Goal: Book appointment/travel/reservation

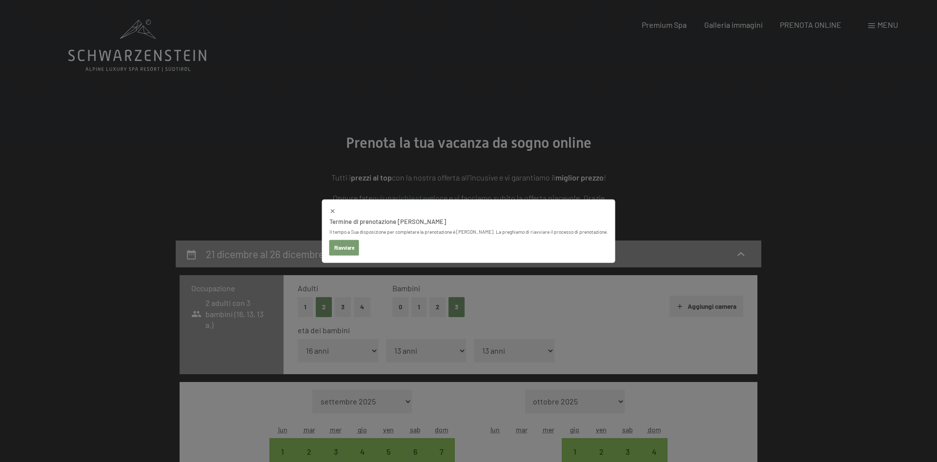
select select "16"
select select "13"
select select "[DATE]"
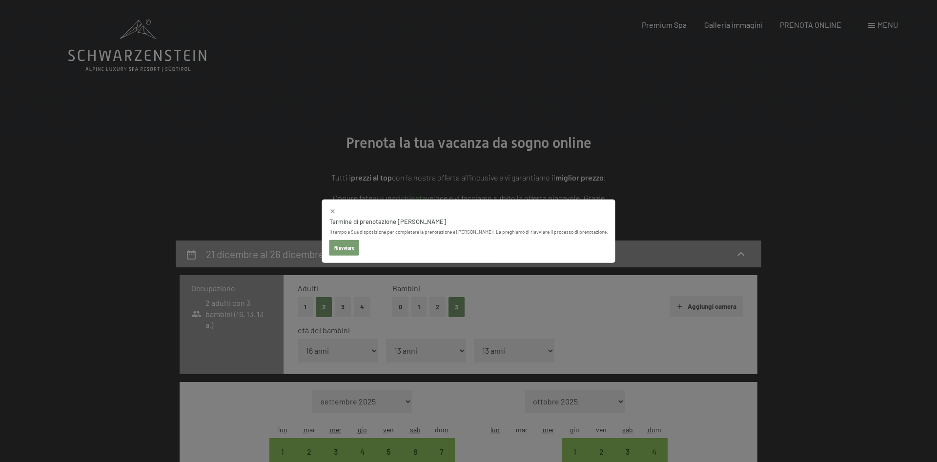
click at [356, 246] on button "Riavviare" at bounding box center [344, 248] width 30 height 16
select select "[DATE]"
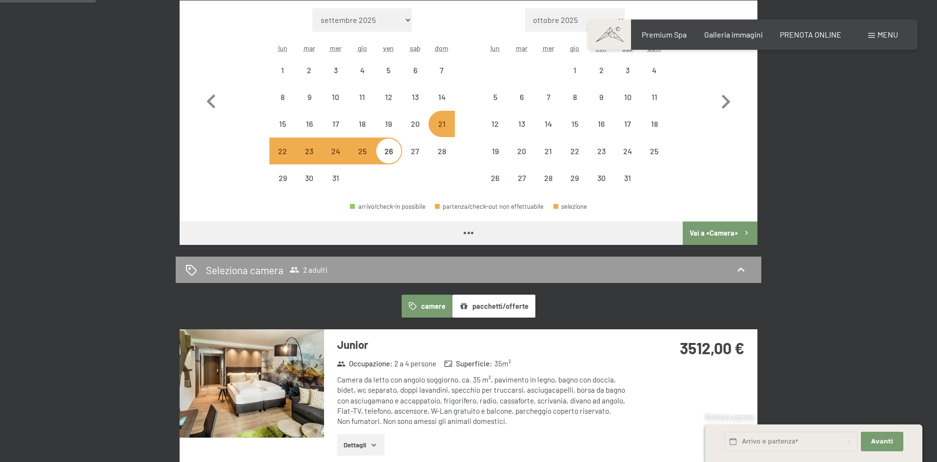
select select "[DATE]"
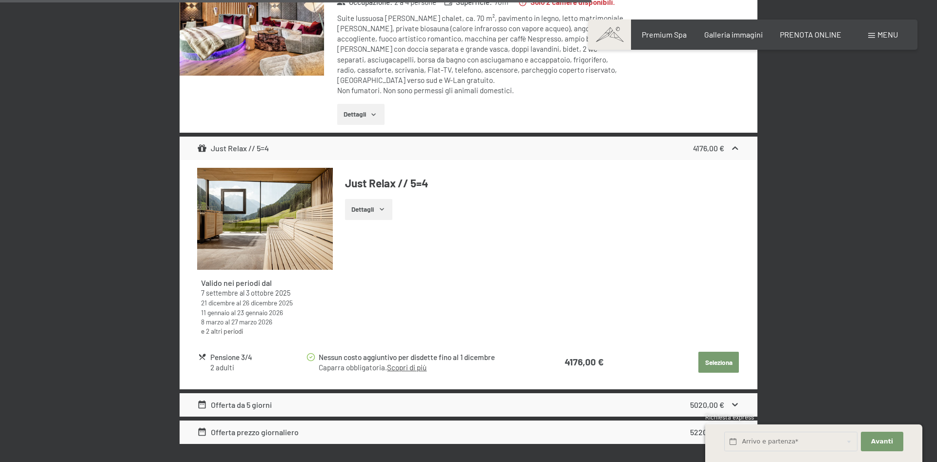
scroll to position [3100, 0]
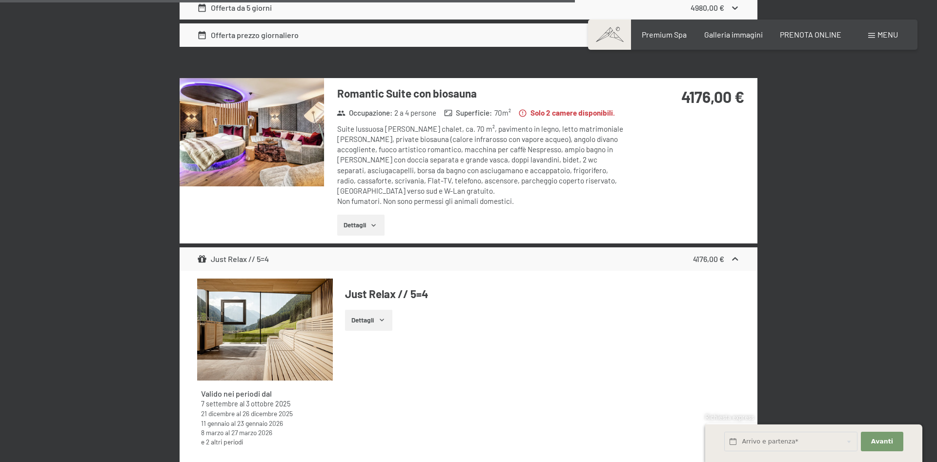
click at [360, 215] on button "Dettagli" at bounding box center [360, 225] width 47 height 21
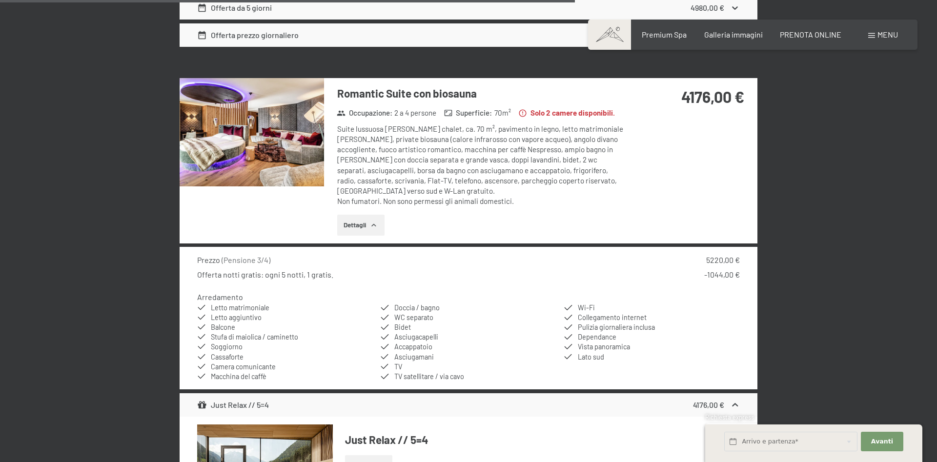
click at [284, 147] on img at bounding box center [252, 132] width 144 height 108
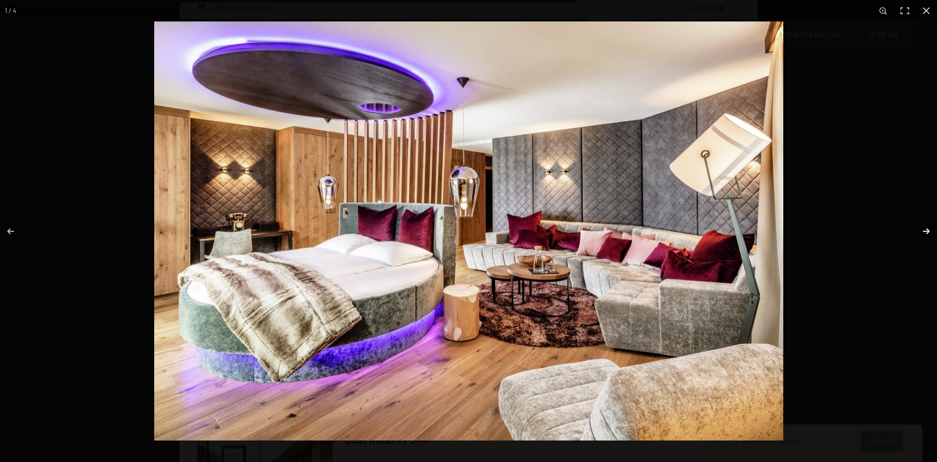
click at [928, 231] on button "button" at bounding box center [919, 231] width 34 height 49
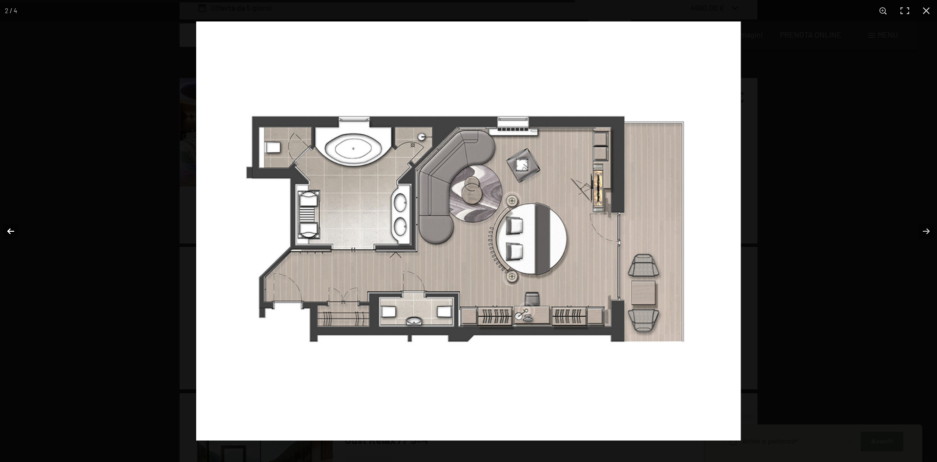
click at [15, 229] on button "button" at bounding box center [17, 231] width 34 height 49
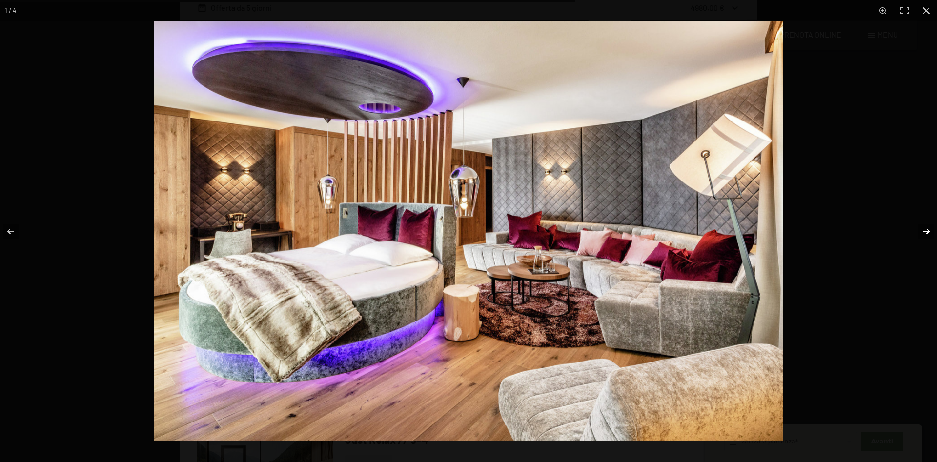
click at [923, 230] on button "button" at bounding box center [919, 231] width 34 height 49
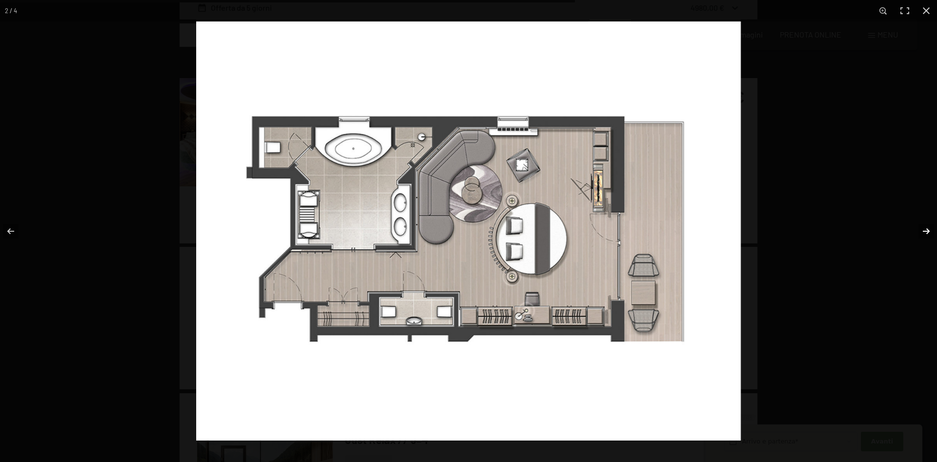
click at [919, 228] on button "button" at bounding box center [919, 231] width 34 height 49
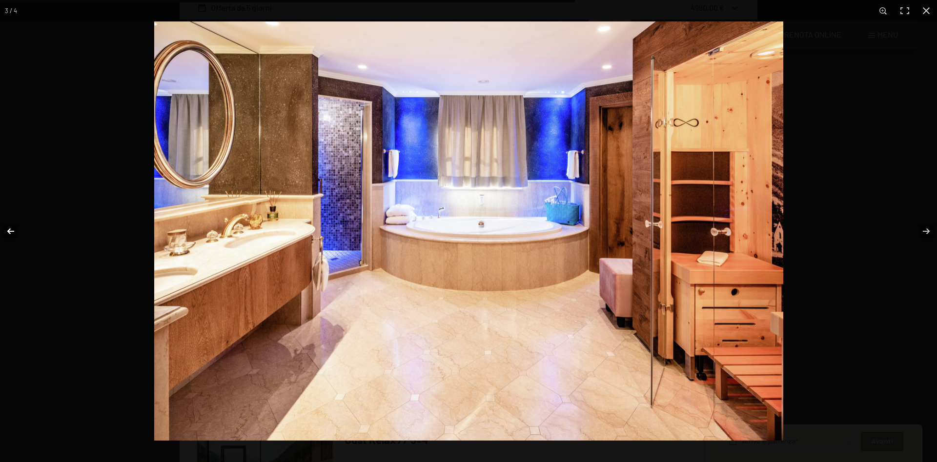
click at [13, 231] on button "button" at bounding box center [17, 231] width 34 height 49
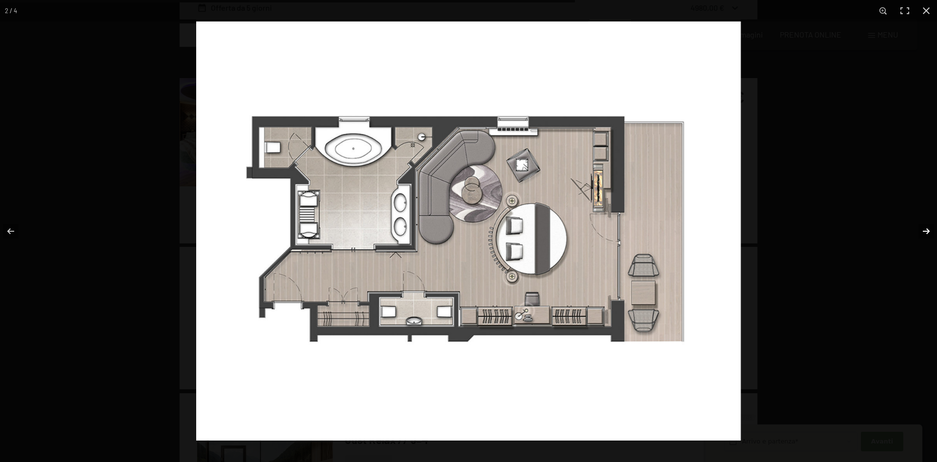
click at [927, 232] on button "button" at bounding box center [919, 231] width 34 height 49
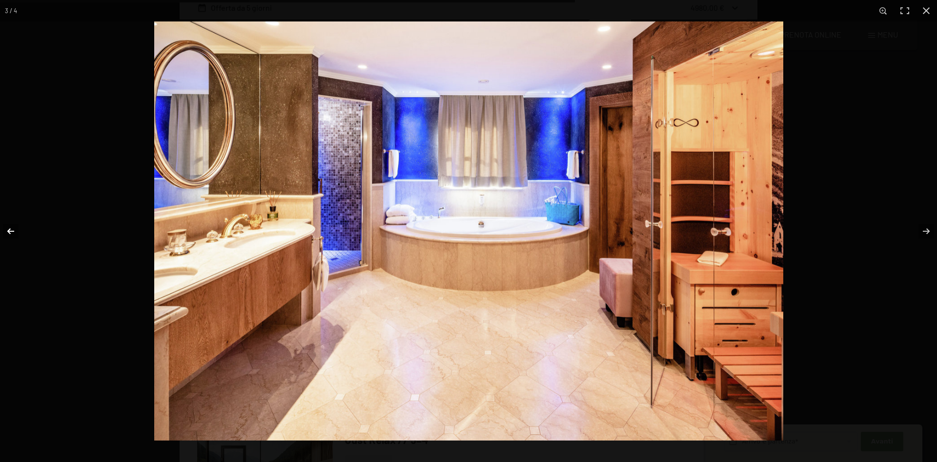
click at [15, 227] on button "button" at bounding box center [17, 231] width 34 height 49
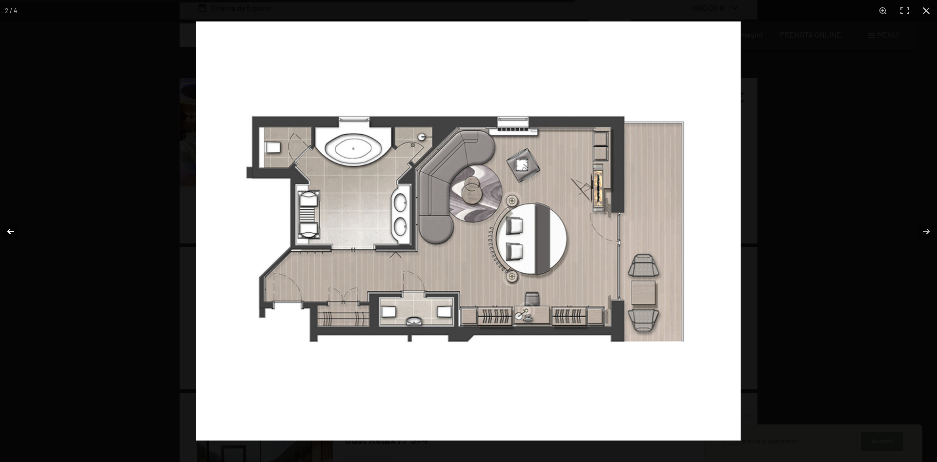
click at [15, 227] on button "button" at bounding box center [17, 231] width 34 height 49
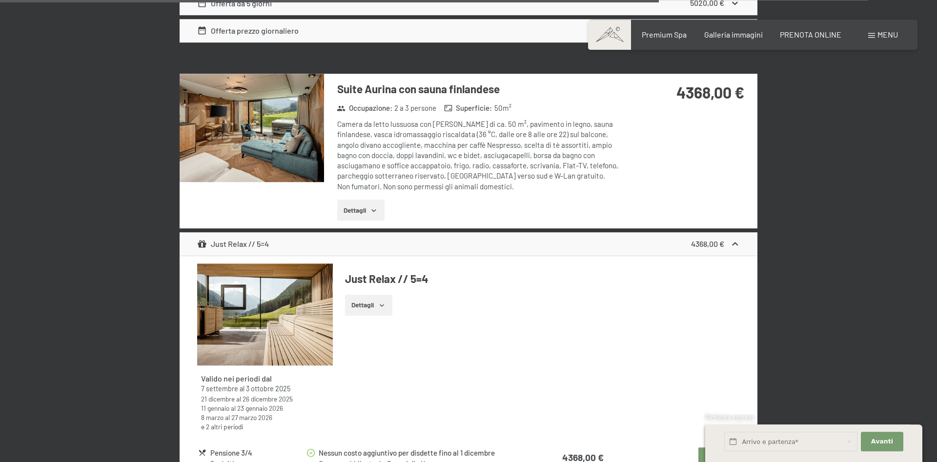
scroll to position [3765, 0]
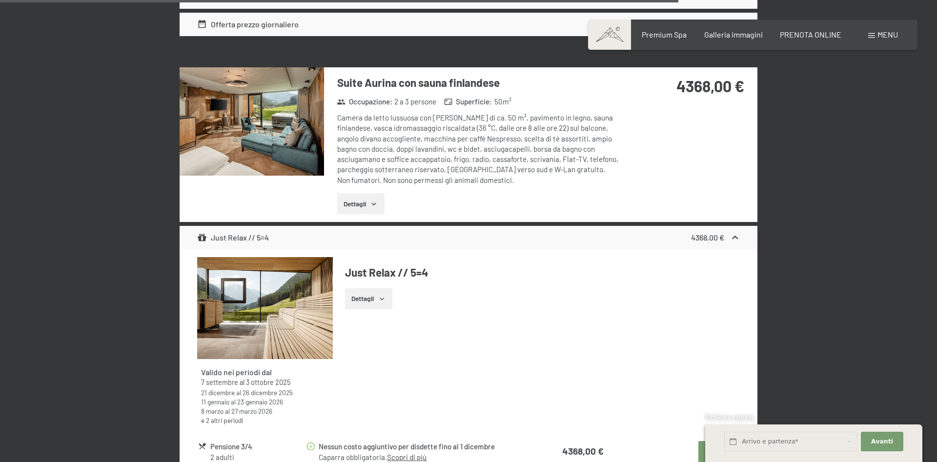
click at [303, 112] on img at bounding box center [252, 121] width 144 height 108
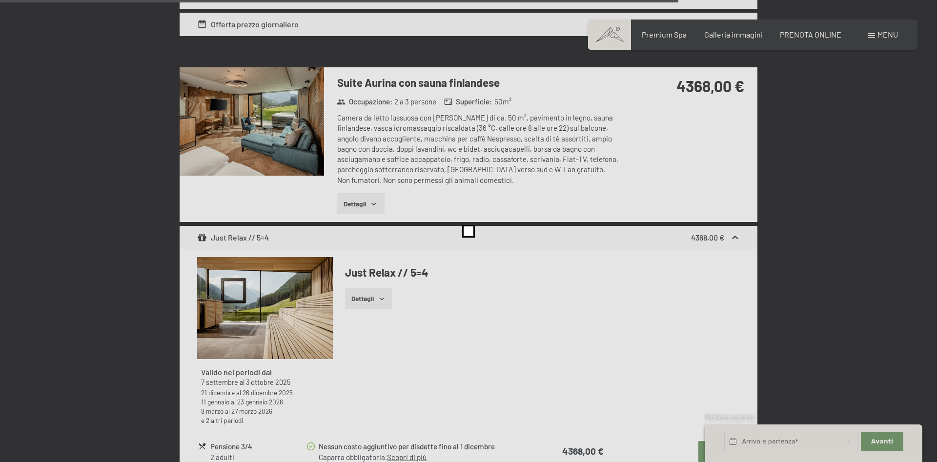
scroll to position [3764, 0]
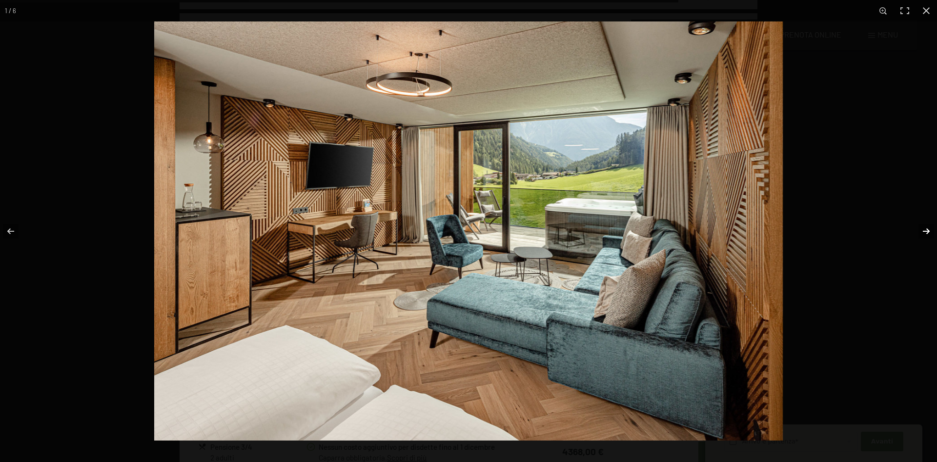
click at [925, 228] on button "button" at bounding box center [919, 231] width 34 height 49
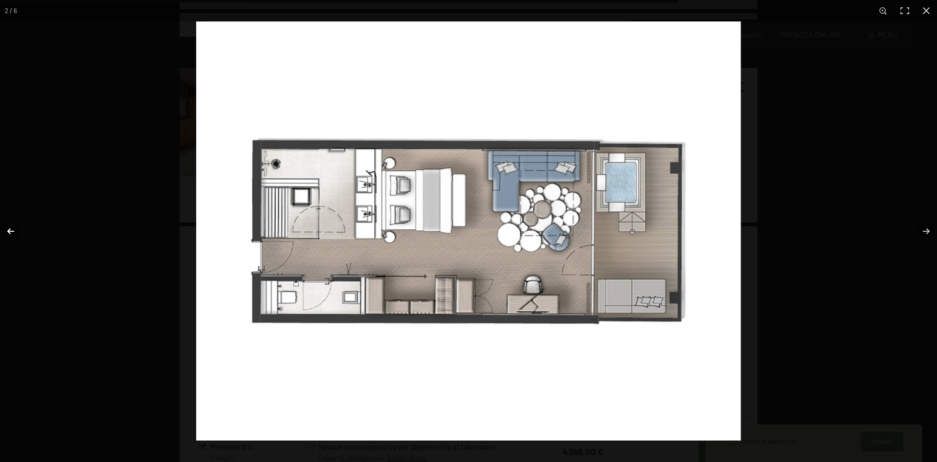
click at [9, 225] on button "button" at bounding box center [17, 231] width 34 height 49
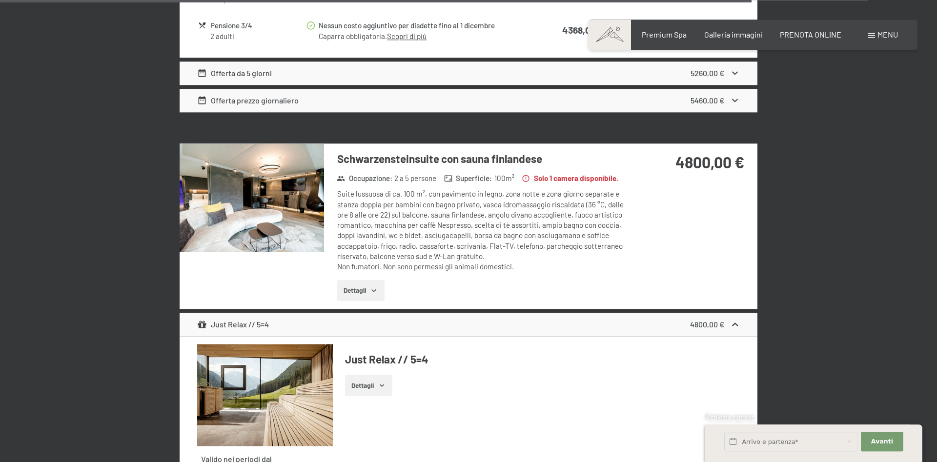
scroll to position [4207, 0]
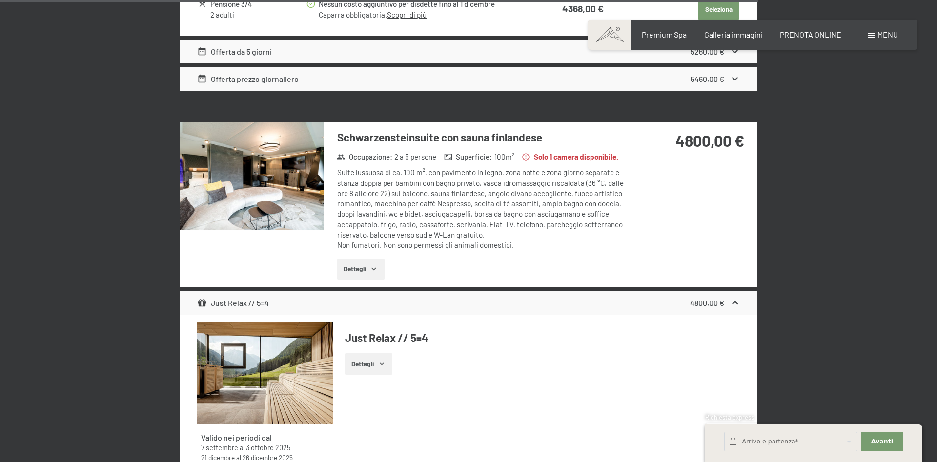
click at [259, 187] on img at bounding box center [252, 176] width 144 height 108
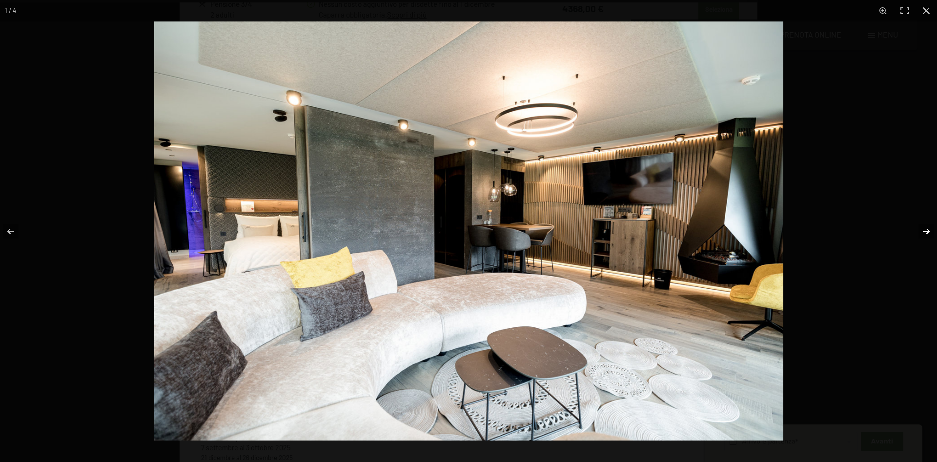
click at [926, 230] on button "button" at bounding box center [919, 231] width 34 height 49
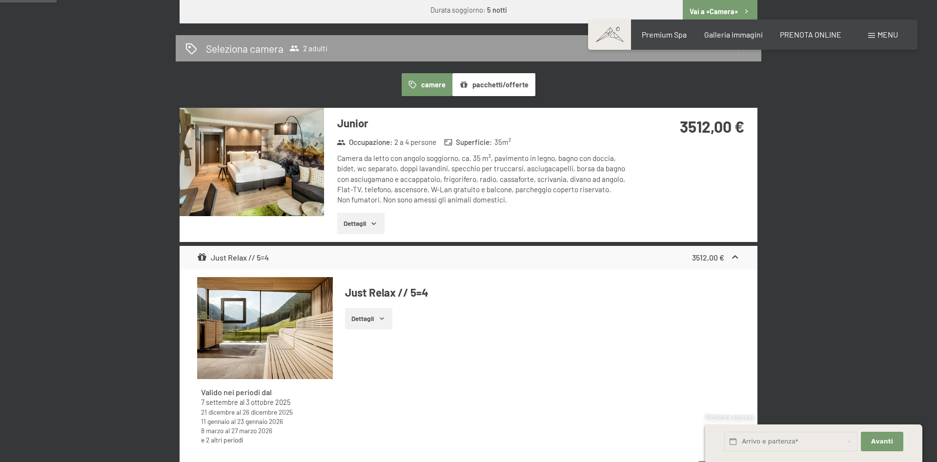
scroll to position [111, 0]
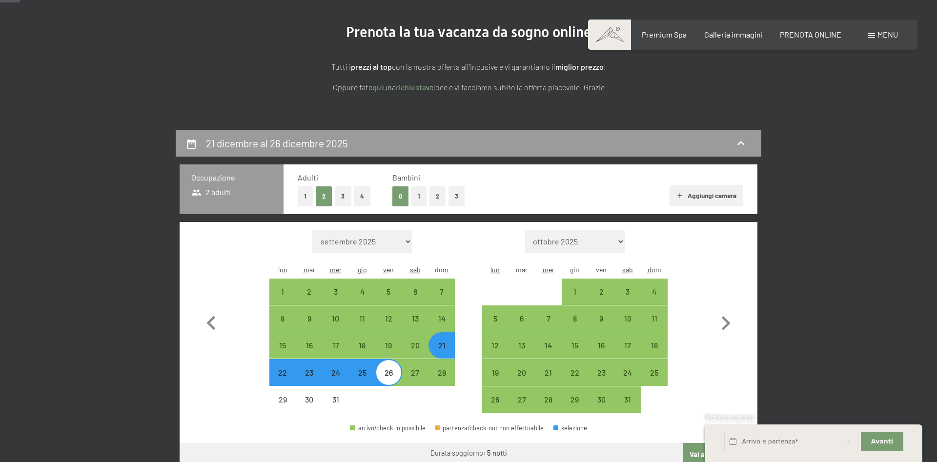
click at [455, 197] on button "3" at bounding box center [456, 196] width 16 height 20
select select "[DATE]"
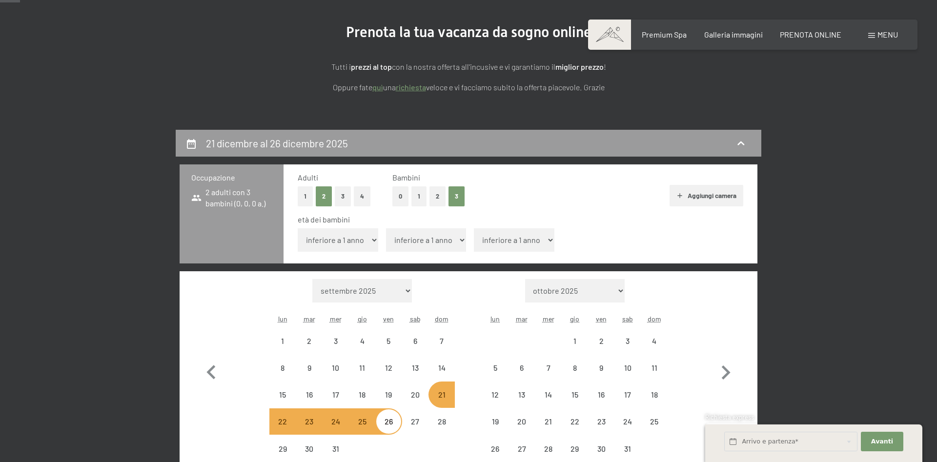
select select "[DATE]"
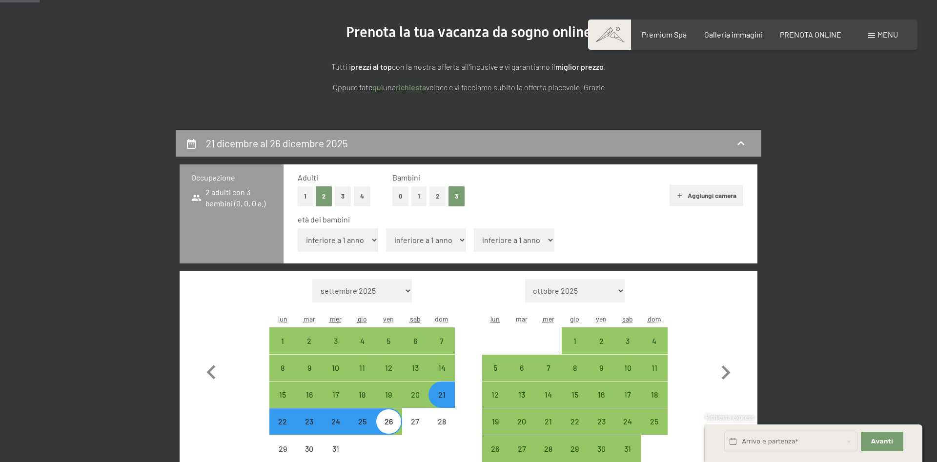
click at [298, 228] on select "inferiore a 1 anno 1 anno 2 anni 3 anni 4 anni 5 anni 6 anni 7 anni 8 anni 9 an…" at bounding box center [338, 239] width 80 height 23
select select "16"
click option "16 anni" at bounding box center [0, 0] width 0 height 0
select select "[DATE]"
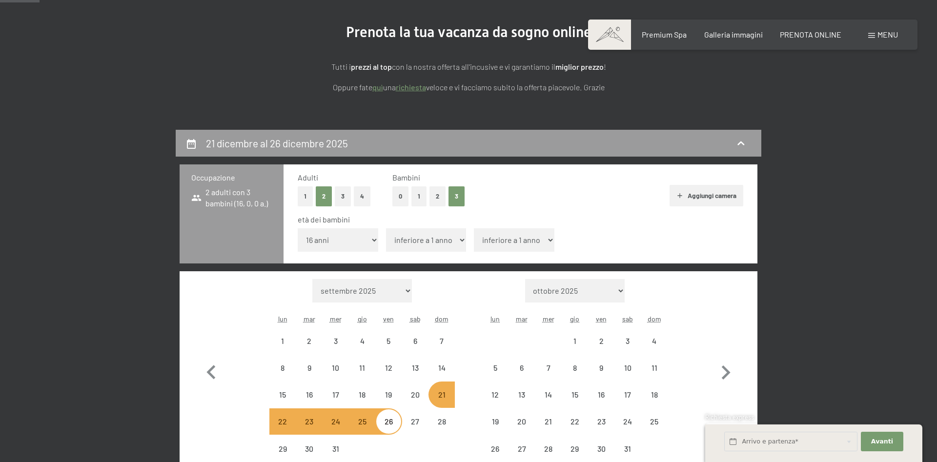
select select "[DATE]"
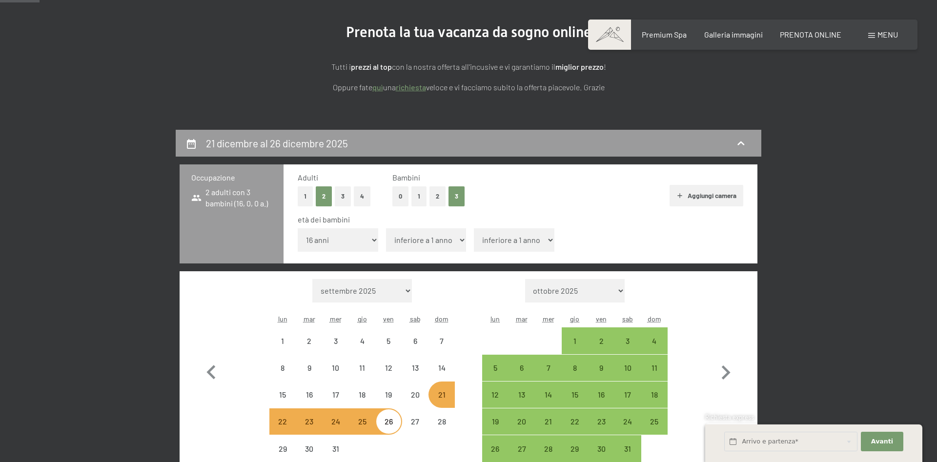
select select "[DATE]"
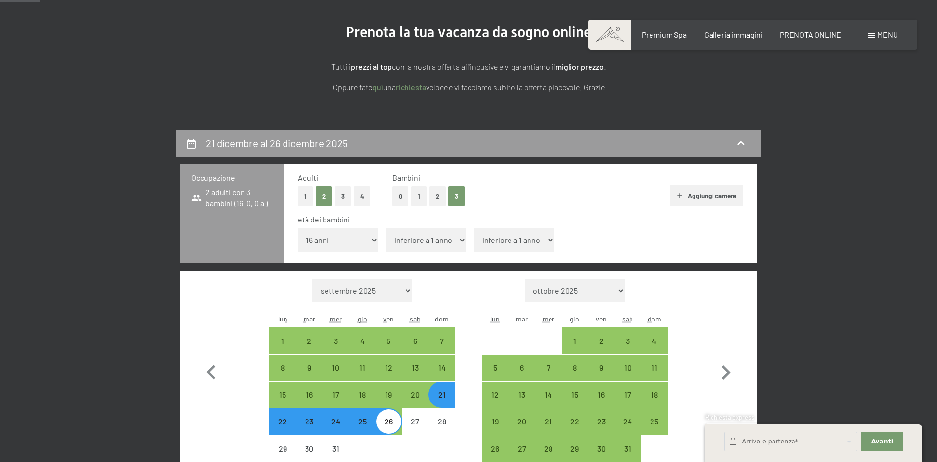
click at [386, 228] on select "inferiore a 1 anno 1 anno 2 anni 3 anni 4 anni 5 anni 6 anni 7 anni 8 anni 9 an…" at bounding box center [426, 239] width 80 height 23
select select "13"
click option "13 anni" at bounding box center [0, 0] width 0 height 0
select select "[DATE]"
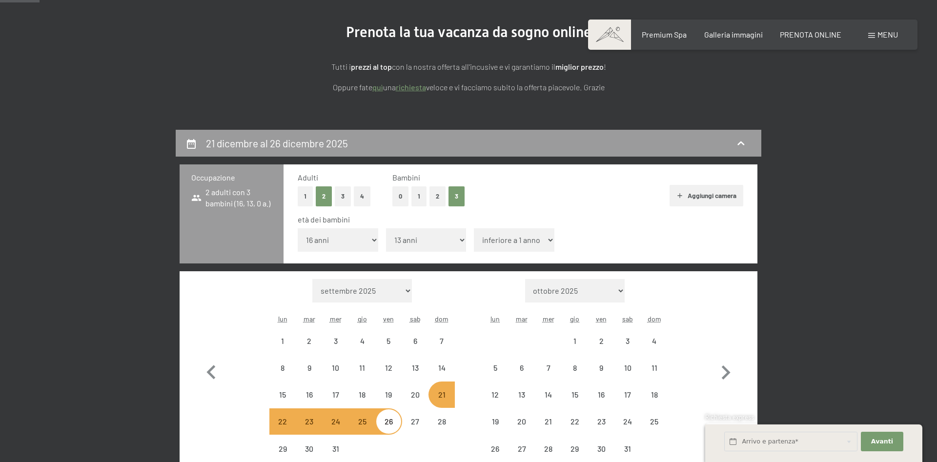
select select "[DATE]"
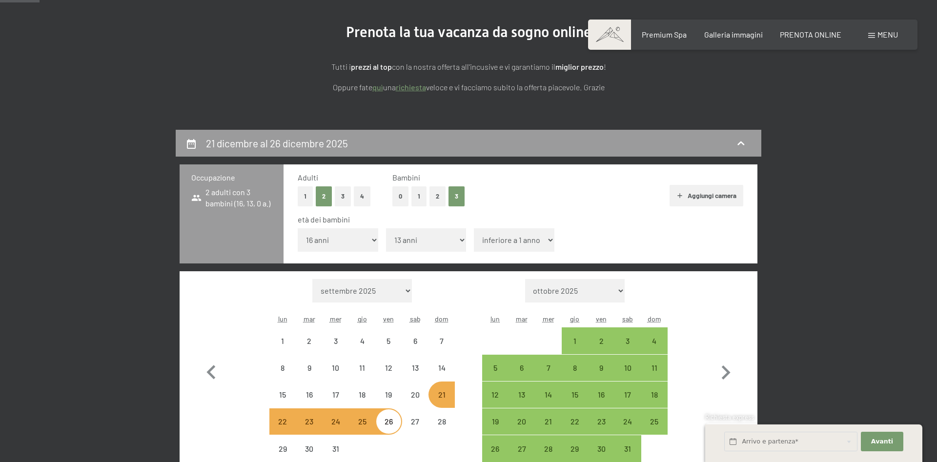
click at [474, 228] on select "inferiore a 1 anno 1 anno 2 anni 3 anni 4 anni 5 anni 6 anni 7 anni 8 anni 9 an…" at bounding box center [514, 239] width 80 height 23
select select "[DATE]"
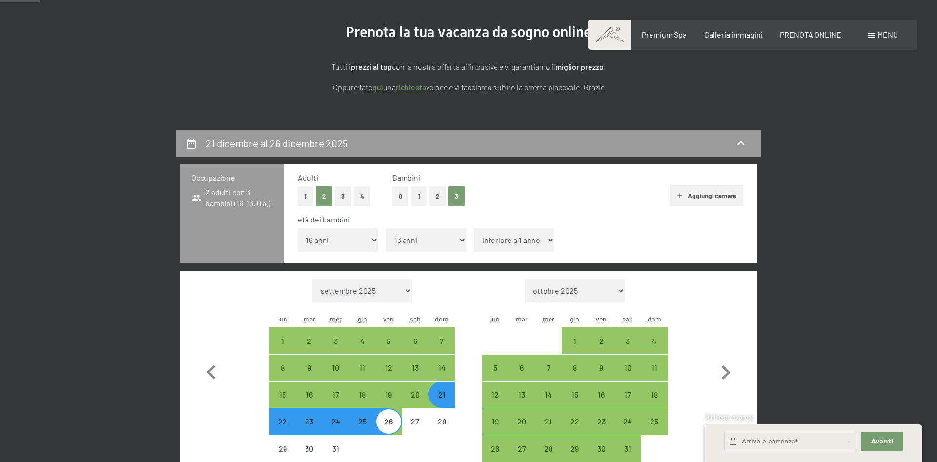
select select "14"
click option "14 anni" at bounding box center [0, 0] width 0 height 0
select select "[DATE]"
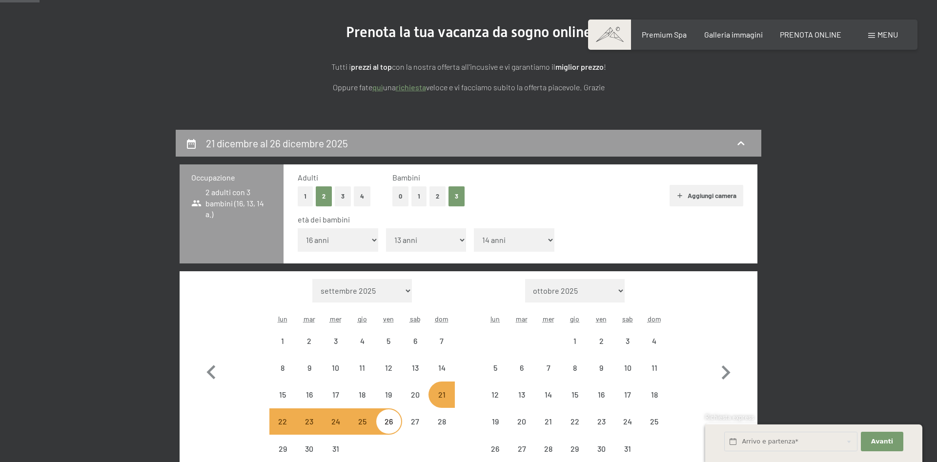
select select "[DATE]"
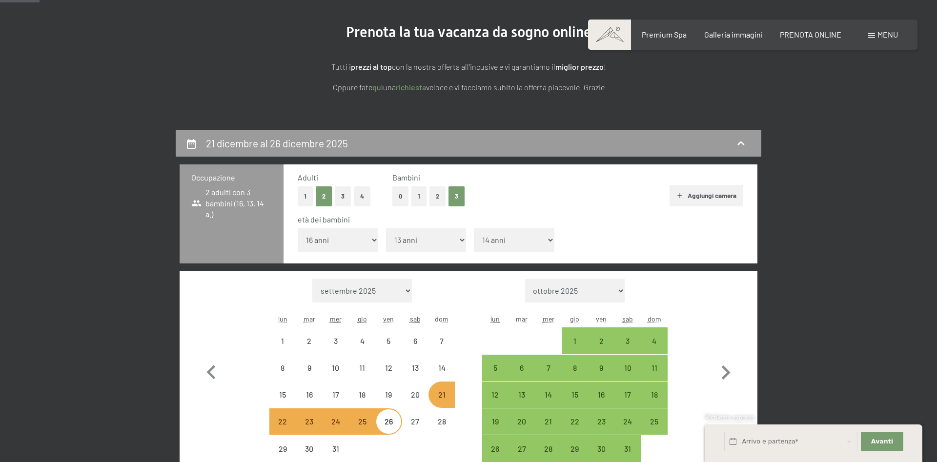
select select "[DATE]"
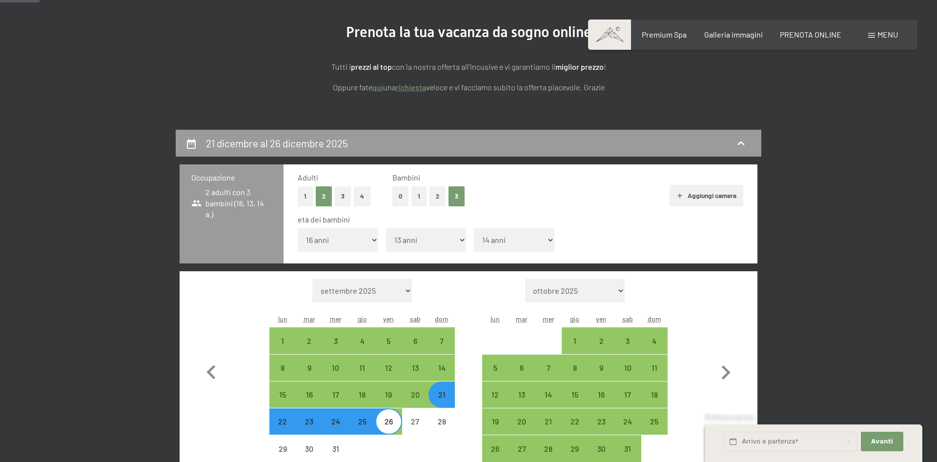
click at [474, 228] on select "inferiore a 1 anno 1 anno 2 anni 3 anni 4 anni 5 anni 6 anni 7 anni 8 anni 9 an…" at bounding box center [514, 239] width 80 height 23
select select "13"
click option "13 anni" at bounding box center [0, 0] width 0 height 0
select select "[DATE]"
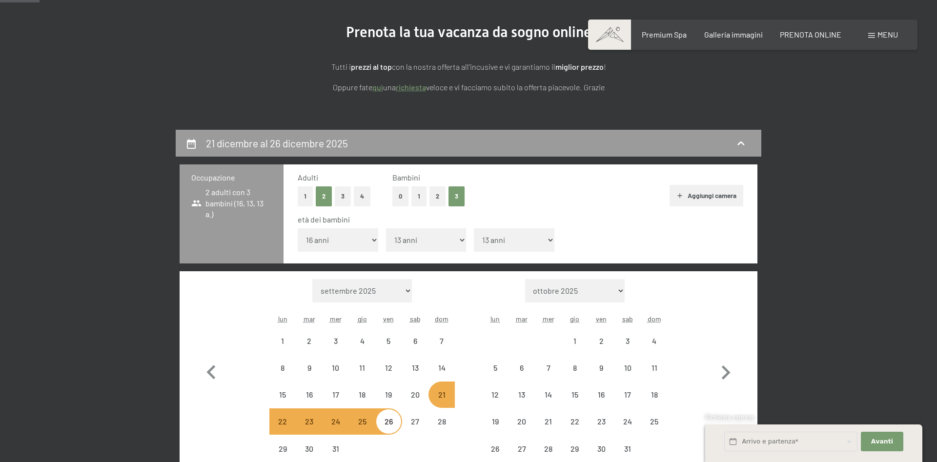
select select "[DATE]"
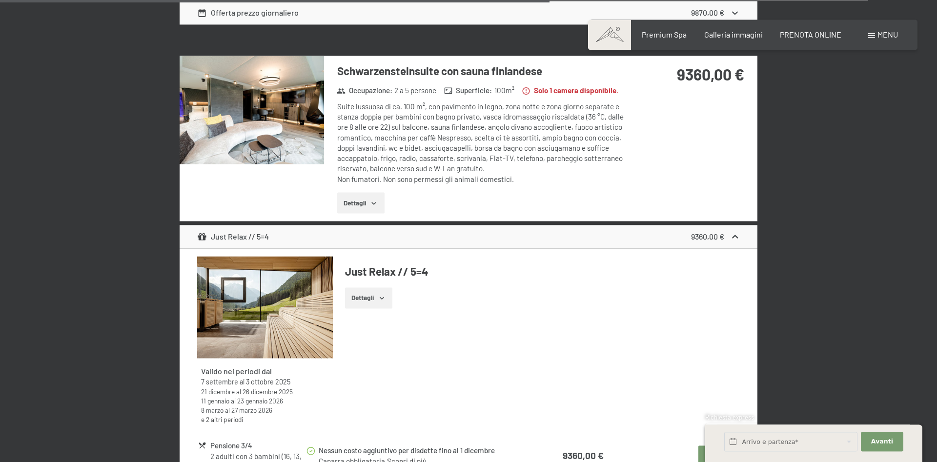
scroll to position [1661, 0]
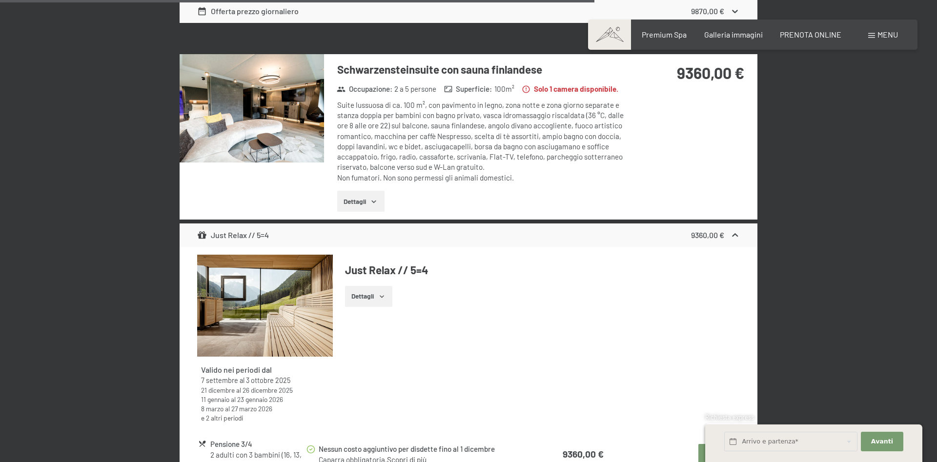
click at [274, 143] on img at bounding box center [252, 108] width 144 height 108
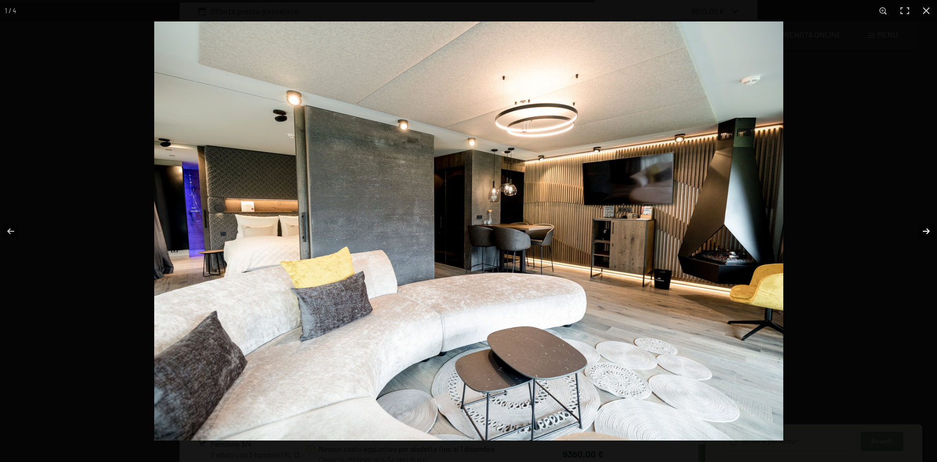
click at [927, 230] on button "button" at bounding box center [919, 231] width 34 height 49
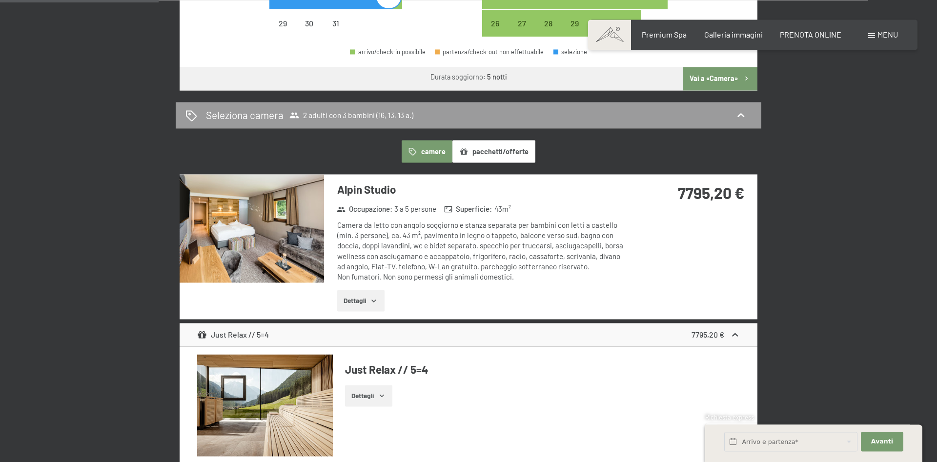
scroll to position [554, 0]
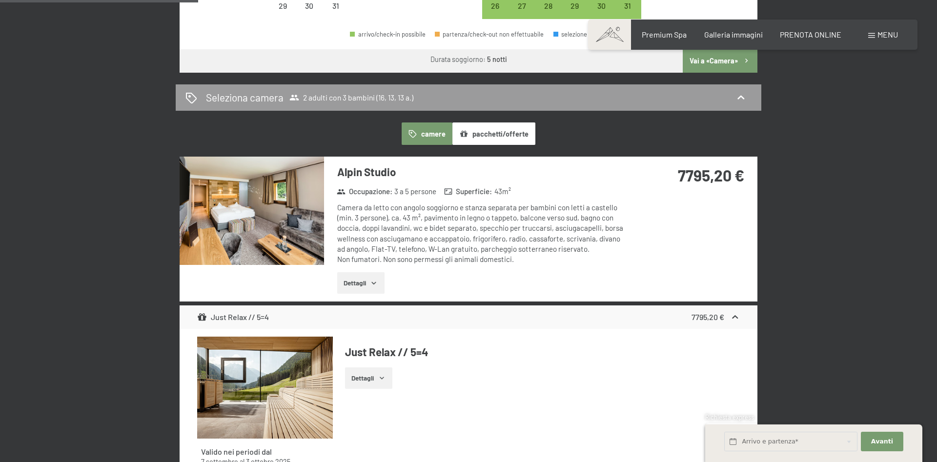
click at [235, 234] on img at bounding box center [252, 211] width 144 height 108
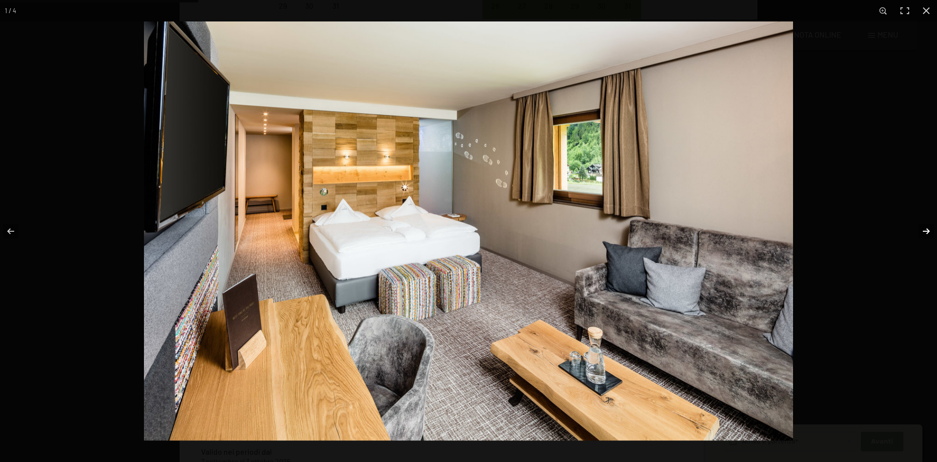
click at [924, 229] on button "button" at bounding box center [919, 231] width 34 height 49
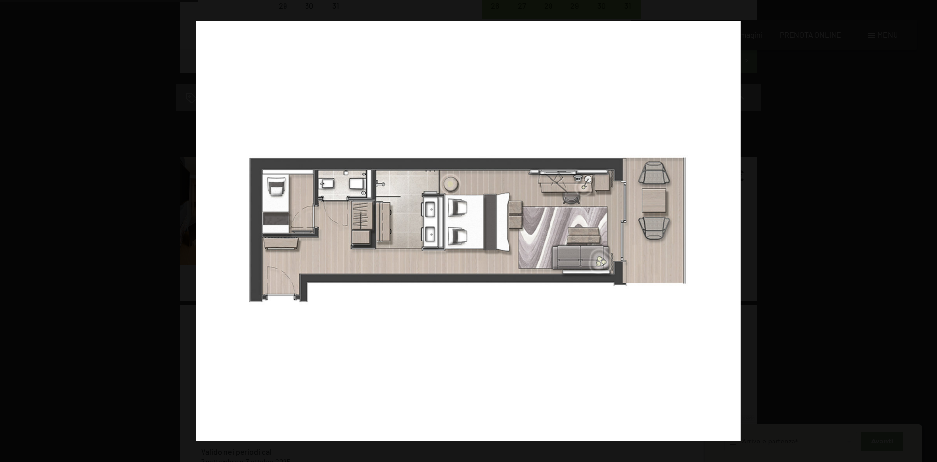
click at [924, 229] on button "button" at bounding box center [919, 231] width 34 height 49
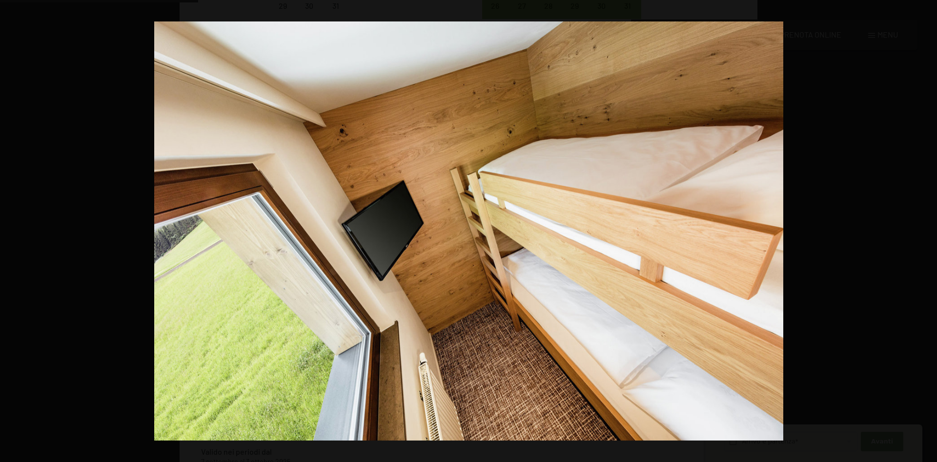
click at [924, 229] on button "button" at bounding box center [919, 231] width 34 height 49
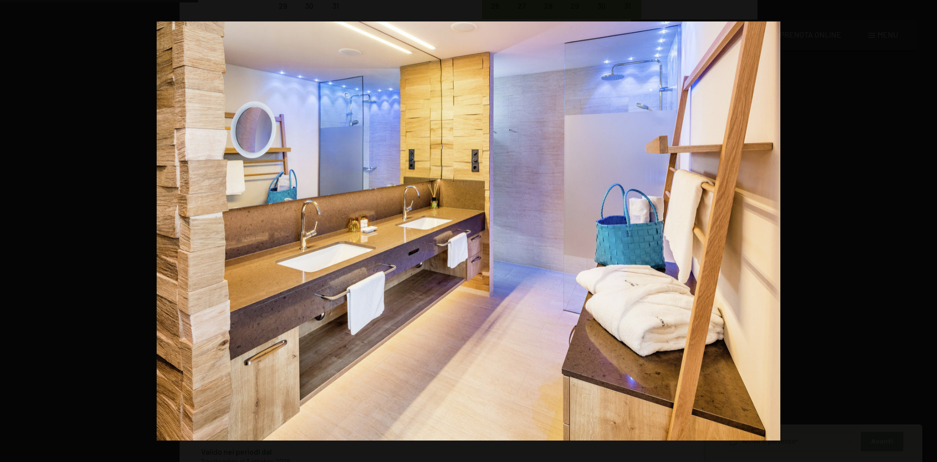
click at [924, 229] on button "button" at bounding box center [919, 231] width 34 height 49
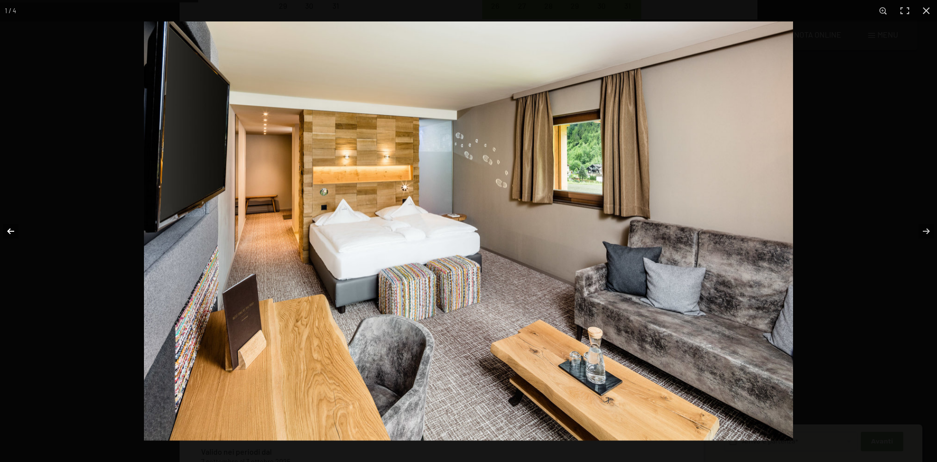
click at [6, 238] on button "button" at bounding box center [17, 231] width 34 height 49
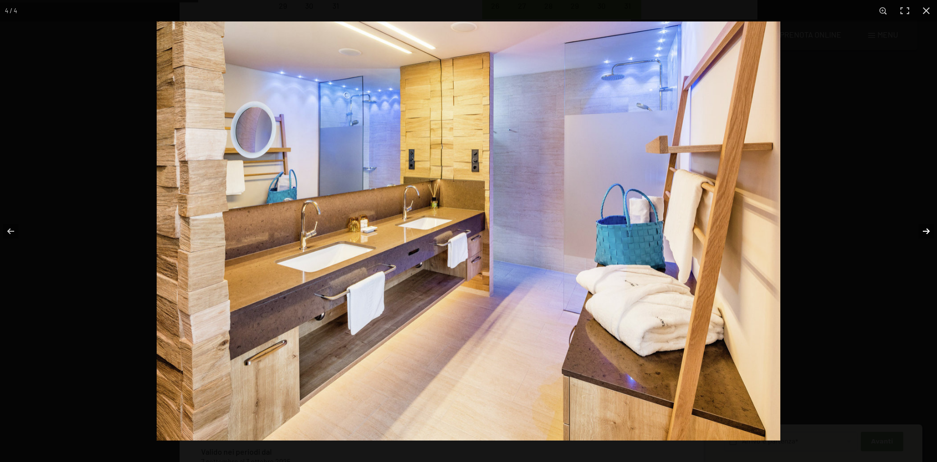
click at [923, 233] on button "button" at bounding box center [919, 231] width 34 height 49
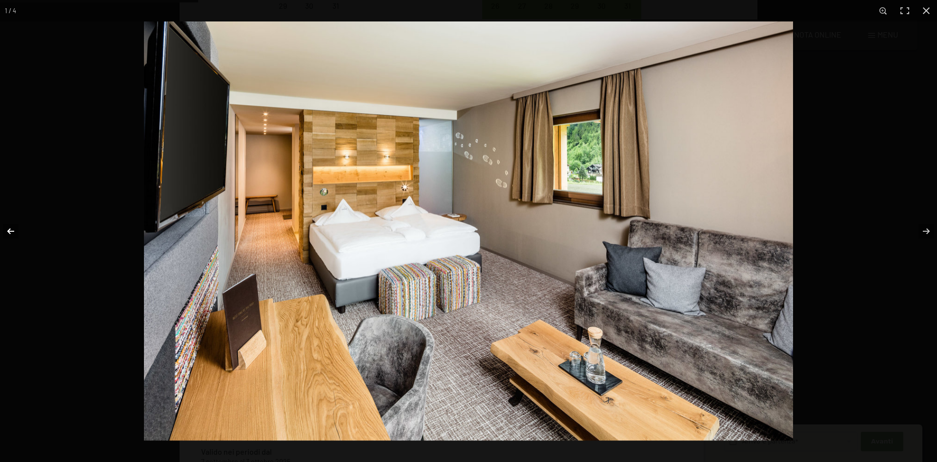
click at [11, 231] on button "button" at bounding box center [17, 231] width 34 height 49
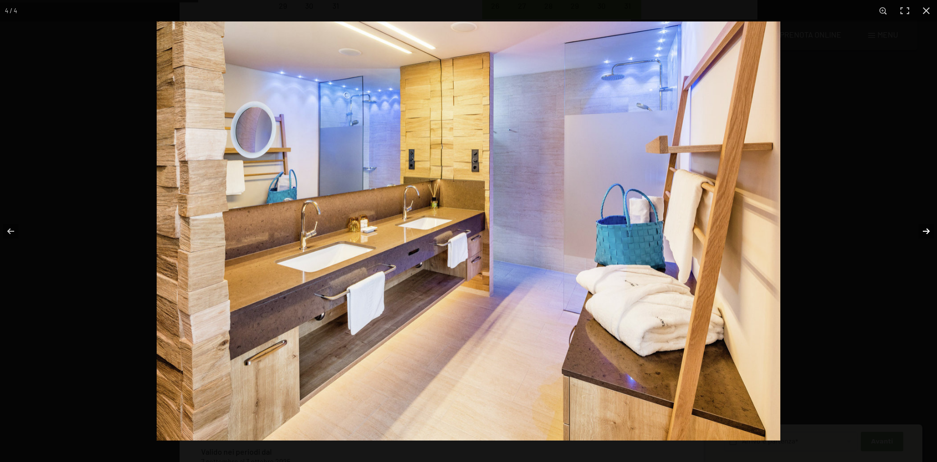
click at [924, 230] on button "button" at bounding box center [919, 231] width 34 height 49
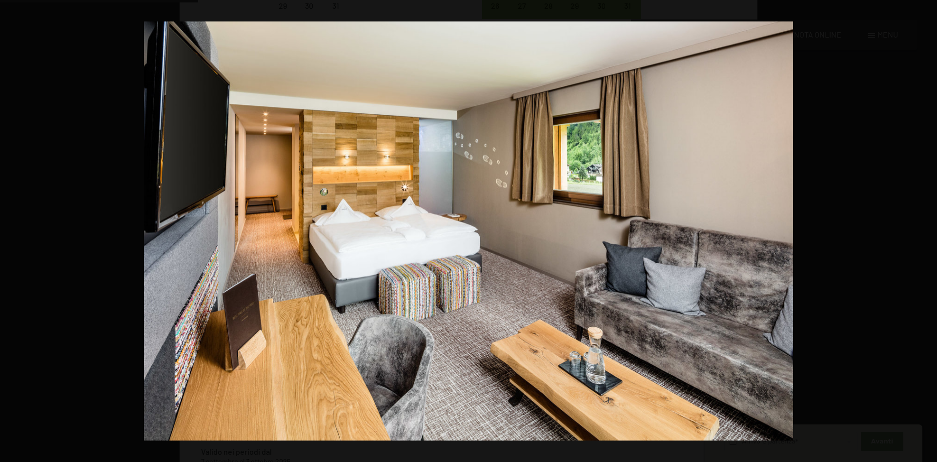
click at [924, 230] on button "button" at bounding box center [919, 231] width 34 height 49
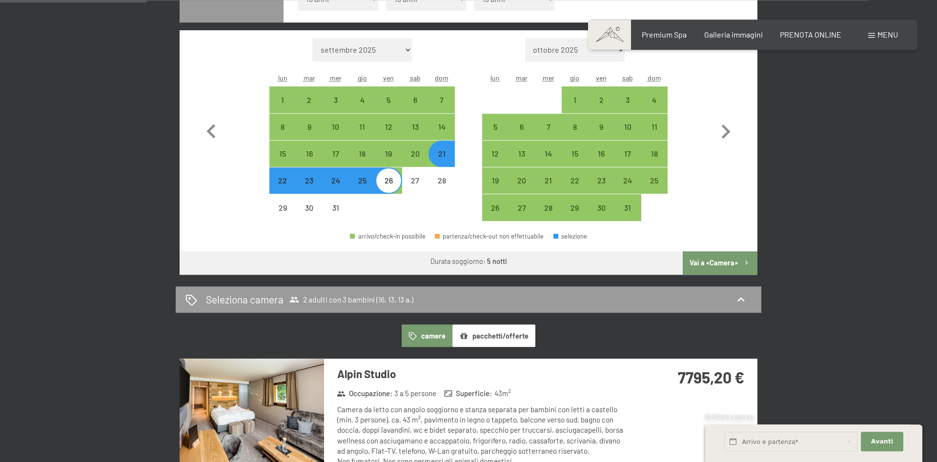
scroll to position [332, 0]
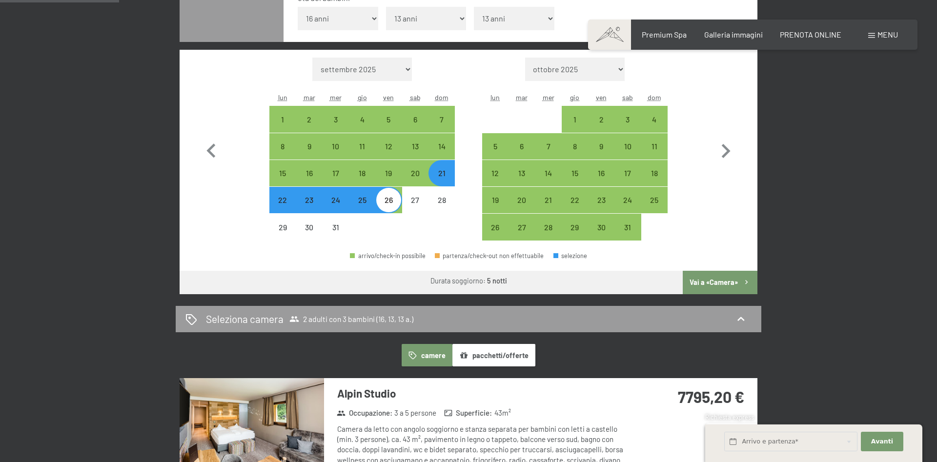
click at [445, 173] on div "21" at bounding box center [441, 181] width 24 height 24
select select "[DATE]"
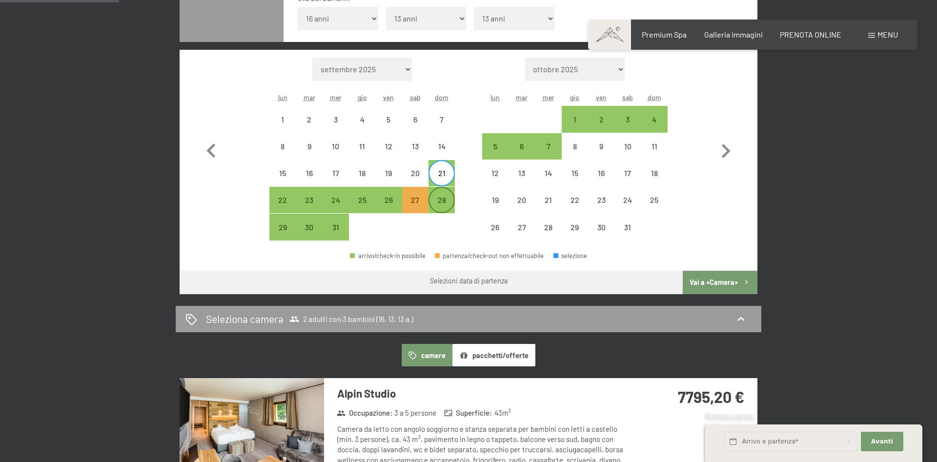
click at [439, 199] on div "28" at bounding box center [441, 208] width 24 height 24
select select "[DATE]"
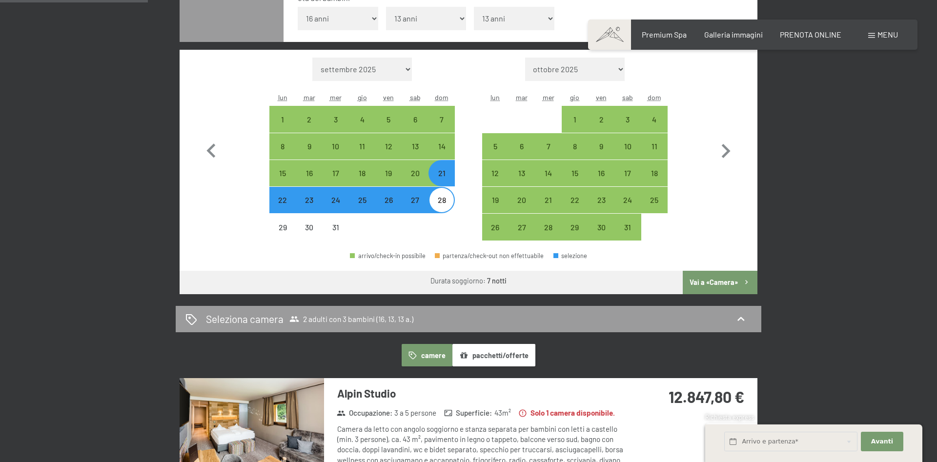
click at [281, 206] on div "22" at bounding box center [282, 208] width 24 height 24
select select "[DATE]"
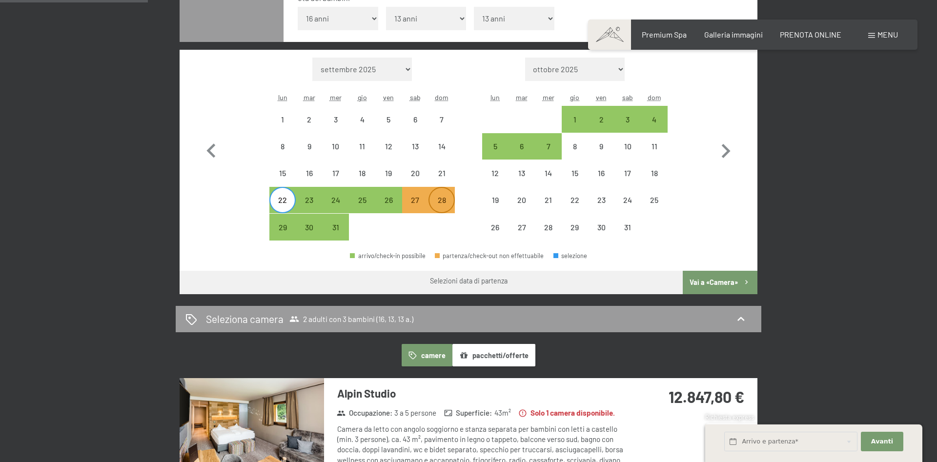
click at [444, 199] on div "28" at bounding box center [441, 208] width 24 height 24
select select "[DATE]"
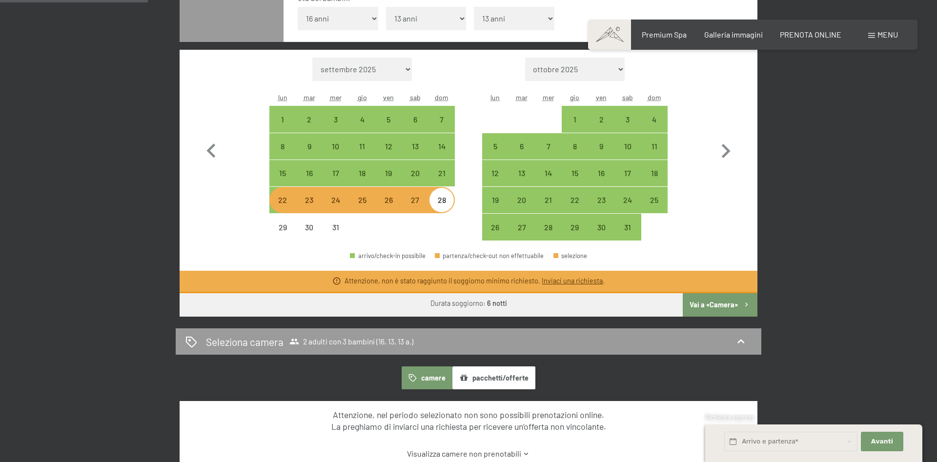
click at [275, 203] on div "22" at bounding box center [282, 208] width 24 height 24
select select "[DATE]"
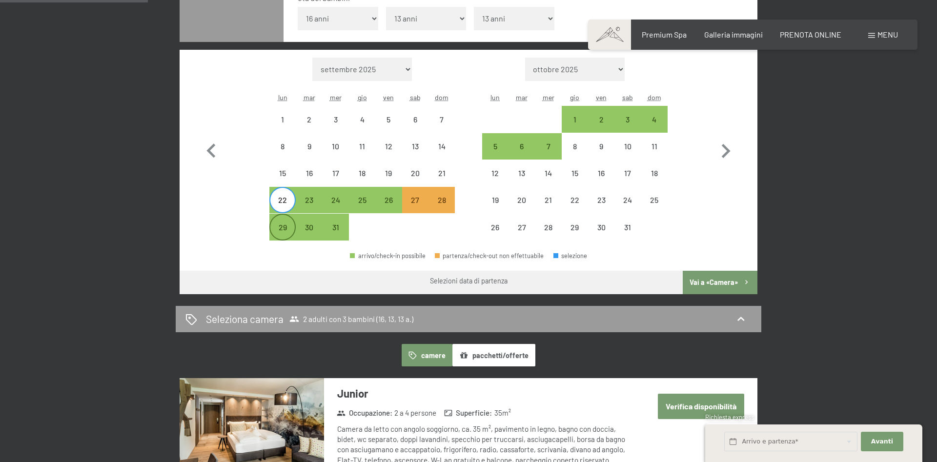
click at [283, 225] on div "29" at bounding box center [282, 235] width 24 height 24
select select "[DATE]"
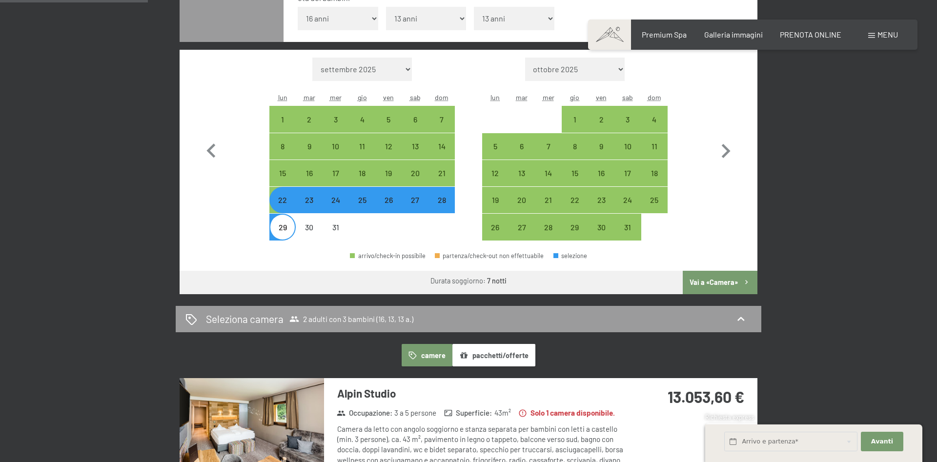
click at [332, 205] on div "24" at bounding box center [335, 208] width 24 height 24
select select "[DATE]"
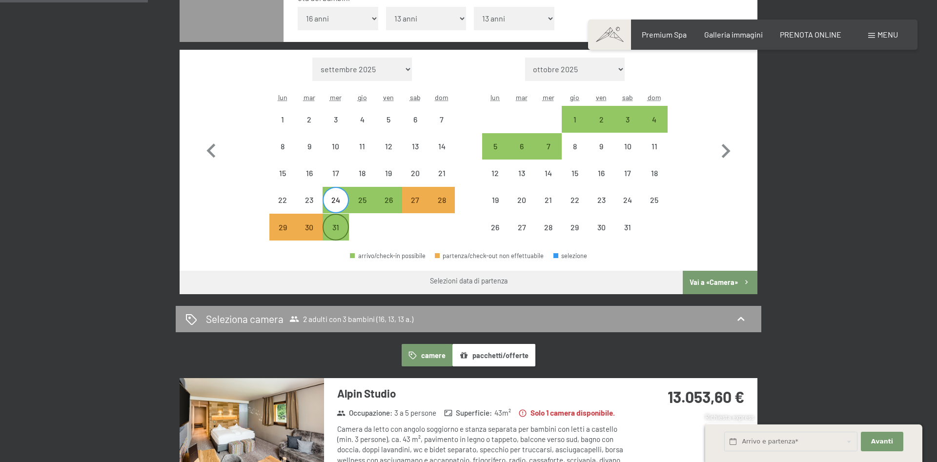
click at [330, 227] on div "31" at bounding box center [335, 235] width 24 height 24
select select "[DATE]"
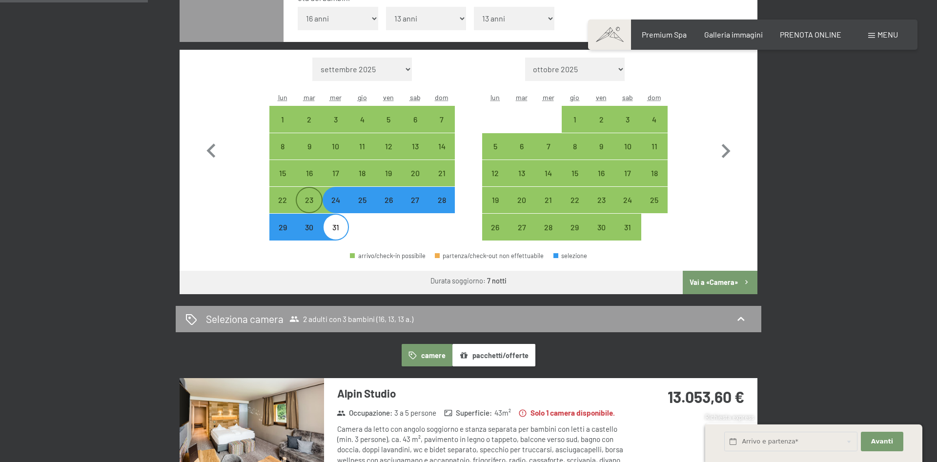
click at [311, 202] on div "23" at bounding box center [309, 208] width 24 height 24
select select "[DATE]"
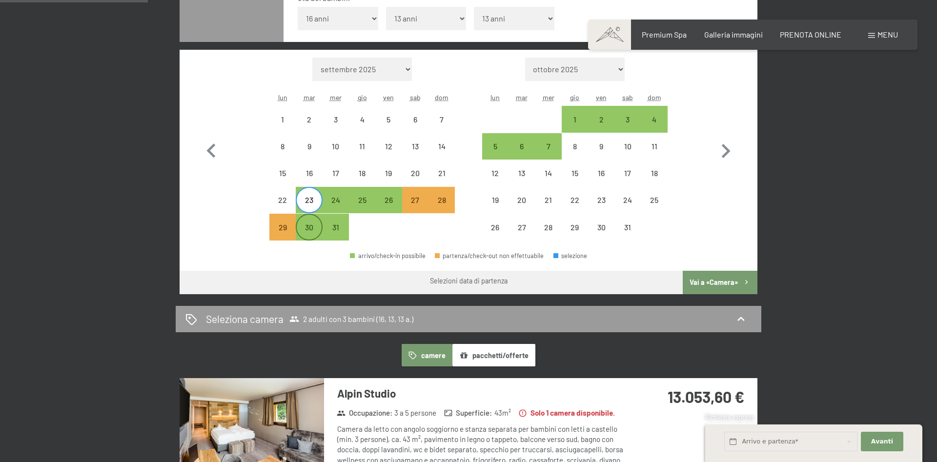
click at [302, 220] on div "30" at bounding box center [309, 227] width 24 height 24
select select "[DATE]"
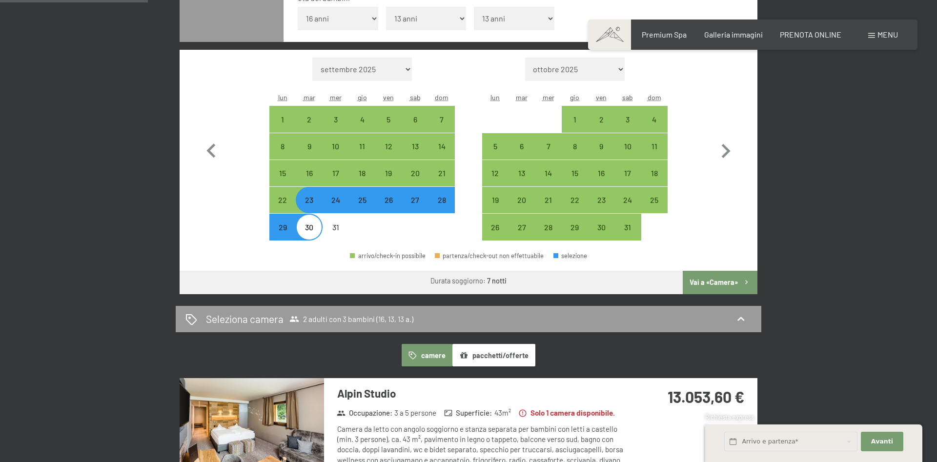
click at [455, 174] on div "21" at bounding box center [441, 173] width 26 height 26
select select "[DATE]"
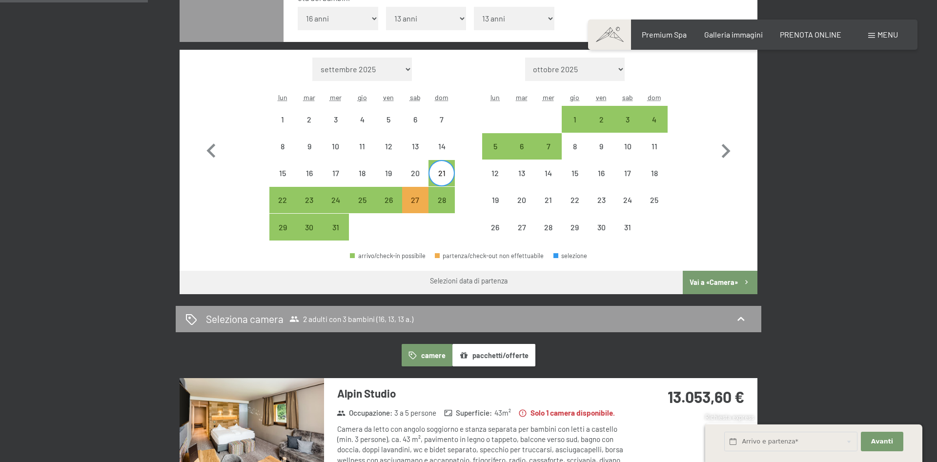
click at [441, 177] on div "21" at bounding box center [441, 181] width 24 height 24
select select "[DATE]"
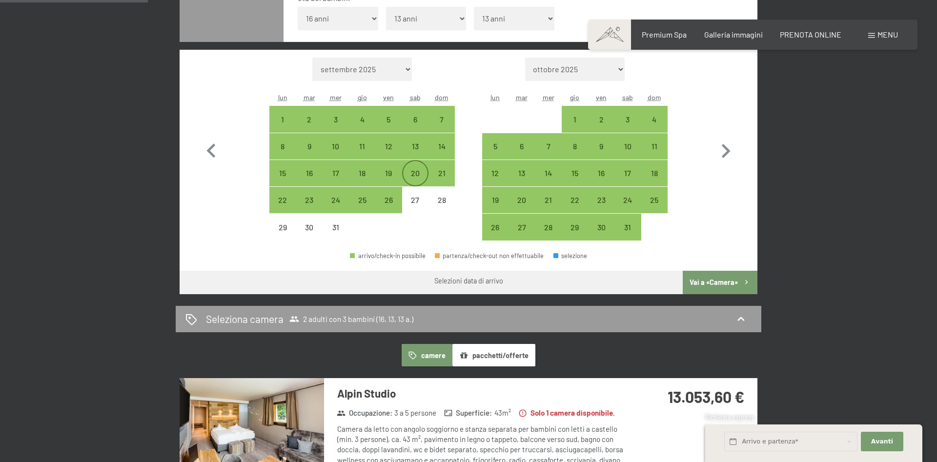
drag, startPoint x: 437, startPoint y: 170, endPoint x: 423, endPoint y: 175, distance: 14.3
click at [437, 170] on div "21" at bounding box center [441, 181] width 24 height 24
select select "[DATE]"
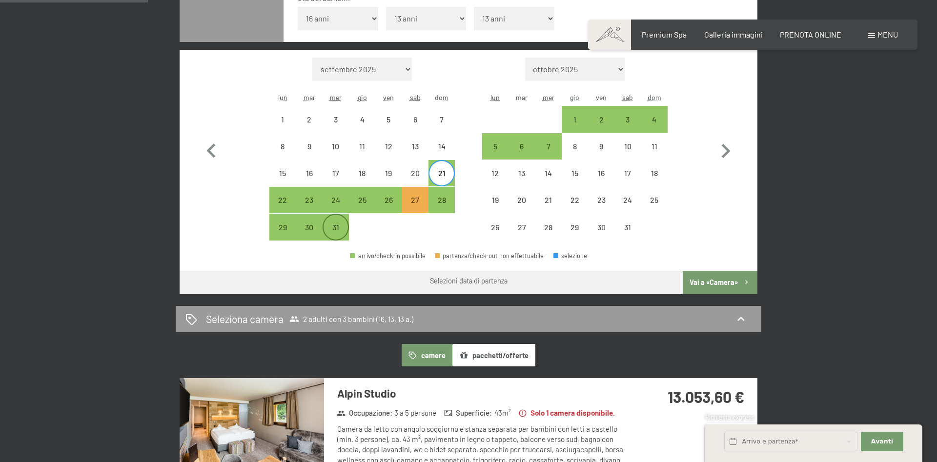
click at [341, 230] on div "31" at bounding box center [335, 235] width 24 height 24
select select "[DATE]"
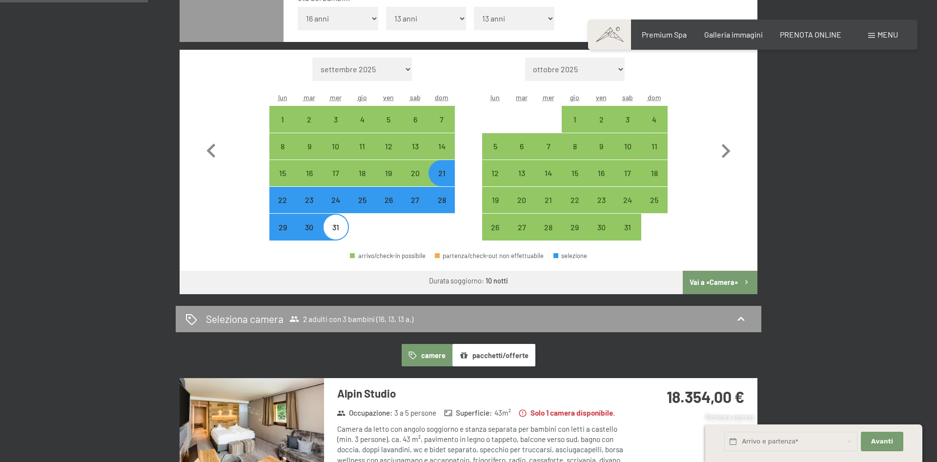
click at [438, 176] on div "21" at bounding box center [441, 181] width 24 height 24
select select "[DATE]"
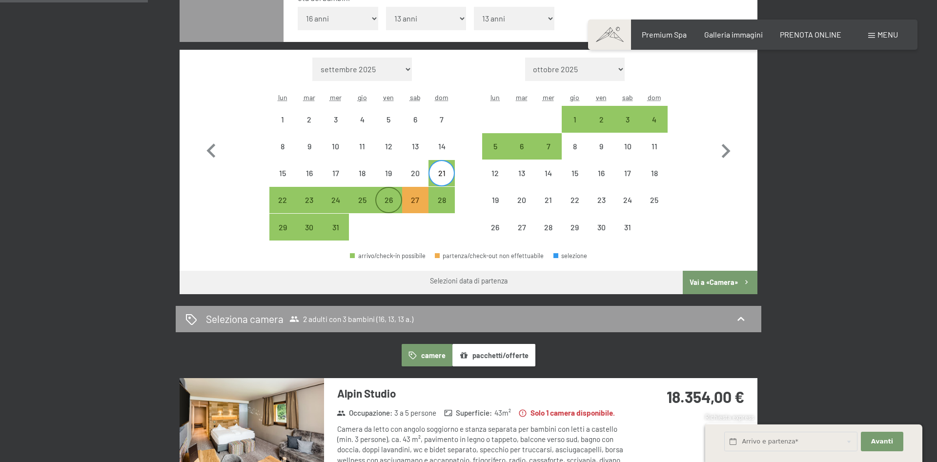
click at [386, 201] on div "26" at bounding box center [388, 208] width 24 height 24
select select "[DATE]"
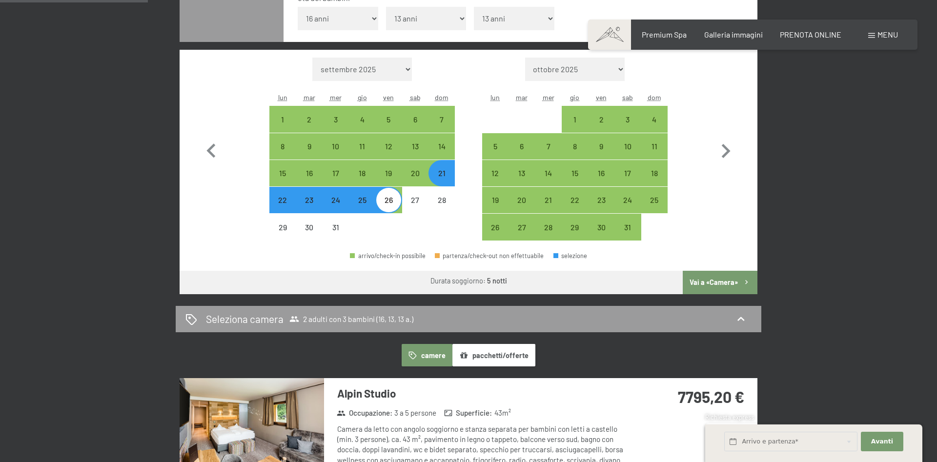
click at [333, 209] on div "24" at bounding box center [335, 208] width 24 height 24
select select "[DATE]"
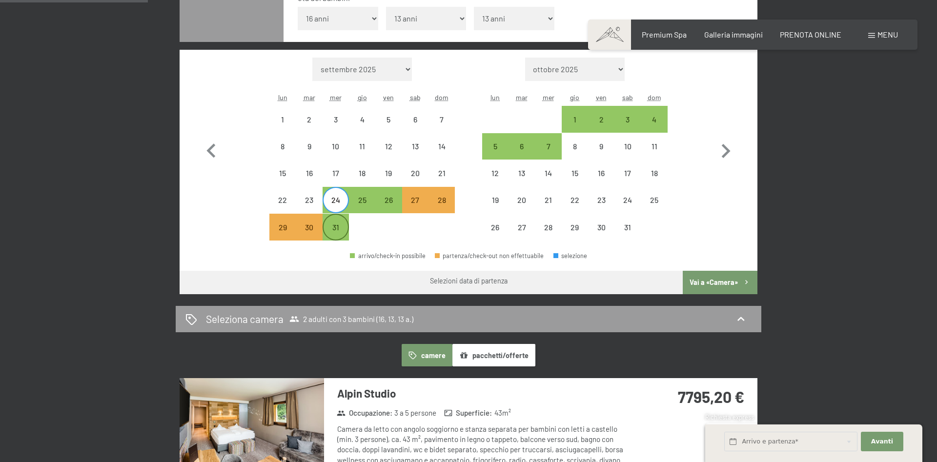
click at [335, 230] on div "31" at bounding box center [335, 235] width 24 height 24
select select "[DATE]"
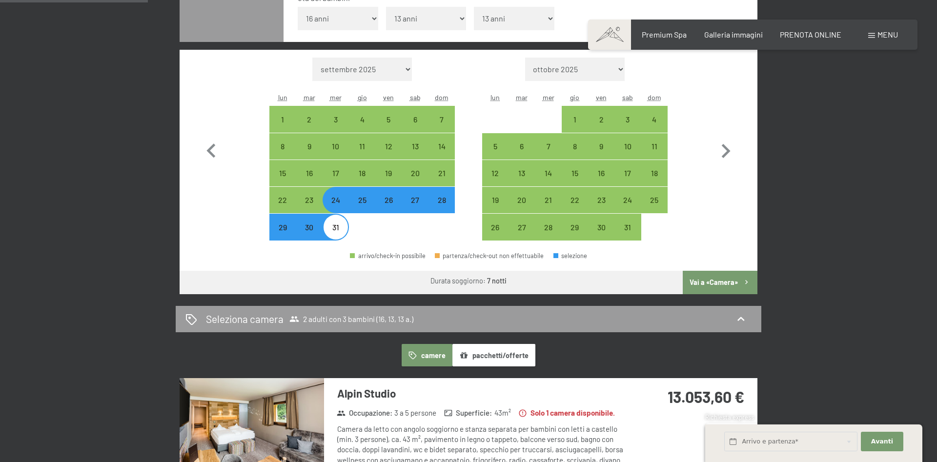
click at [367, 201] on div "25" at bounding box center [362, 208] width 24 height 24
select select "[DATE]"
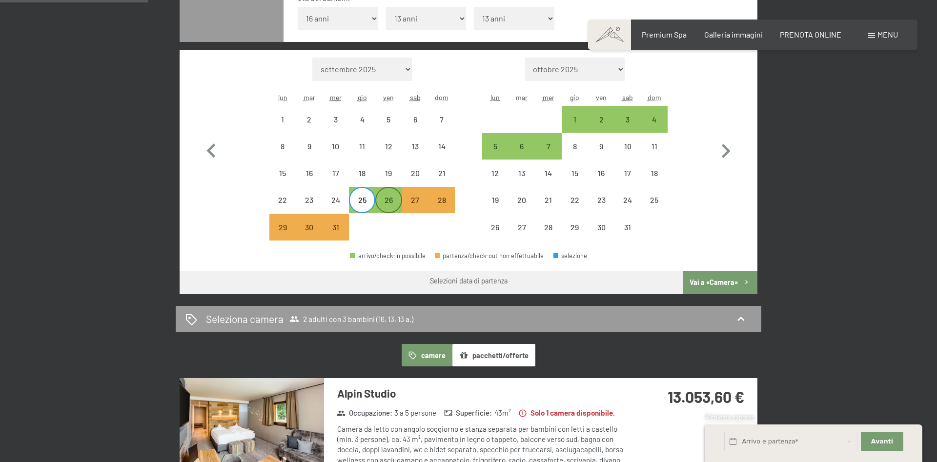
click at [398, 205] on div "26" at bounding box center [388, 208] width 24 height 24
select select "[DATE]"
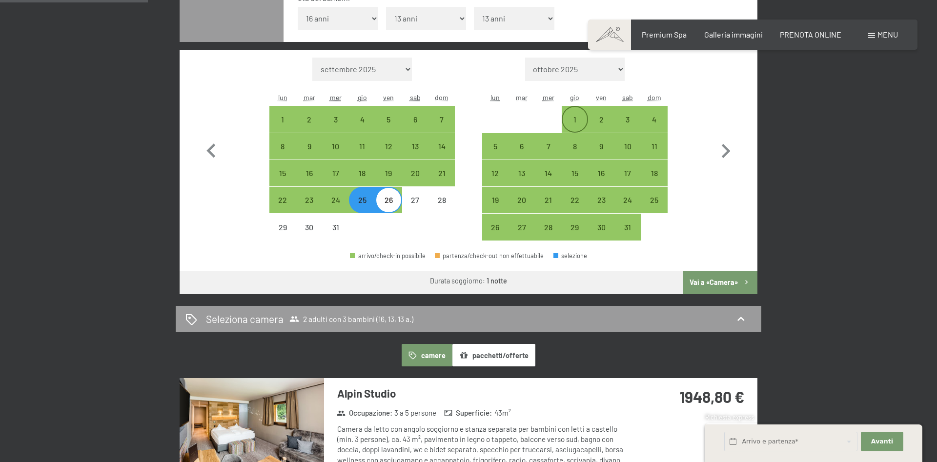
click at [584, 120] on div "1" at bounding box center [574, 128] width 24 height 24
select select "[DATE]"
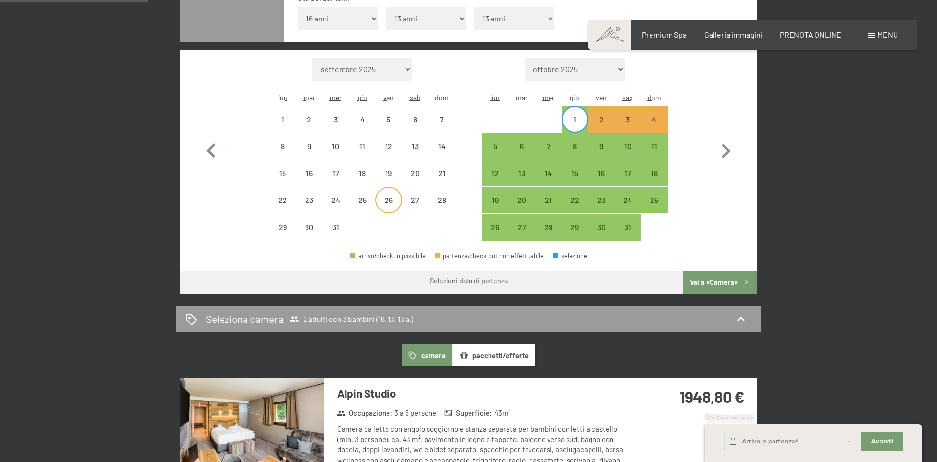
click at [400, 206] on div "26" at bounding box center [388, 208] width 24 height 24
select select "[DATE]"
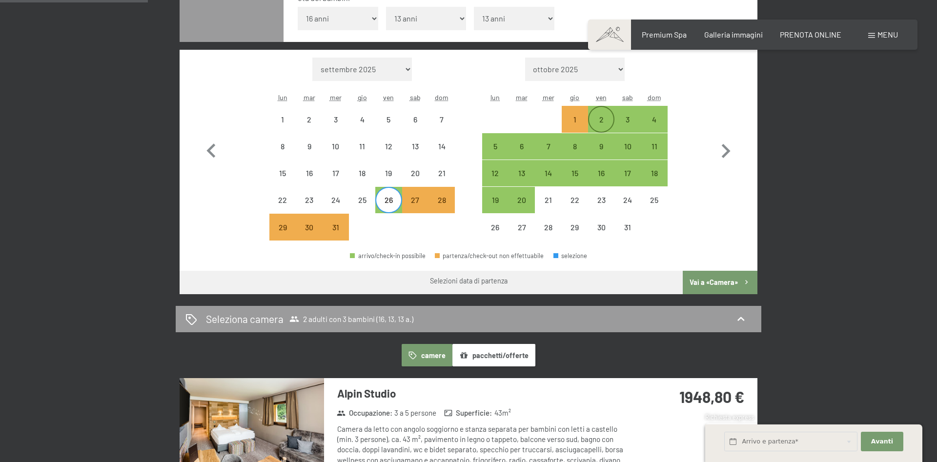
click at [592, 115] on div "2" at bounding box center [601, 119] width 24 height 24
select select "[DATE]"
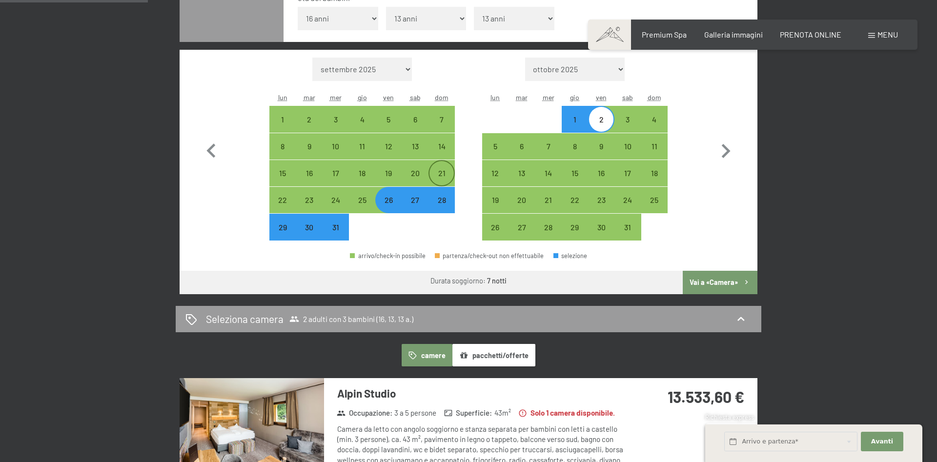
click at [453, 180] on div "21" at bounding box center [441, 181] width 24 height 24
select select "[DATE]"
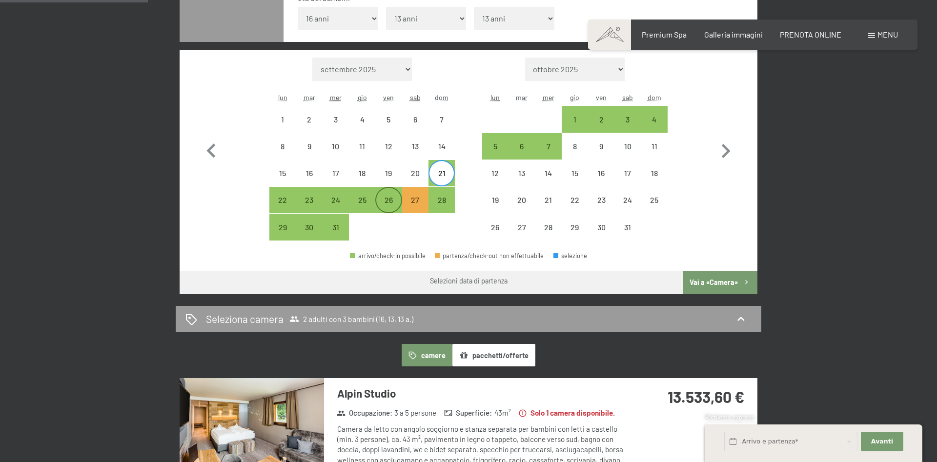
click at [383, 202] on div "26" at bounding box center [388, 208] width 24 height 24
select select "[DATE]"
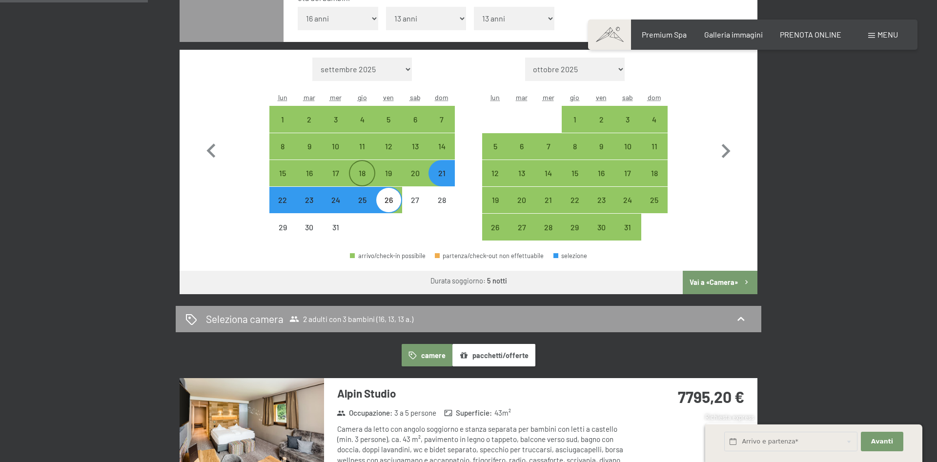
click at [361, 180] on div "18" at bounding box center [362, 181] width 24 height 24
select select "[DATE]"
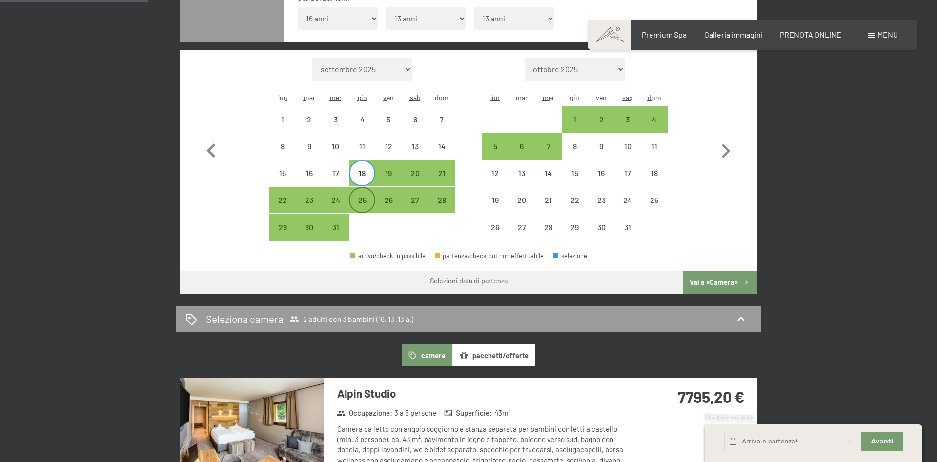
click at [358, 203] on div "25" at bounding box center [362, 208] width 24 height 24
select select "[DATE]"
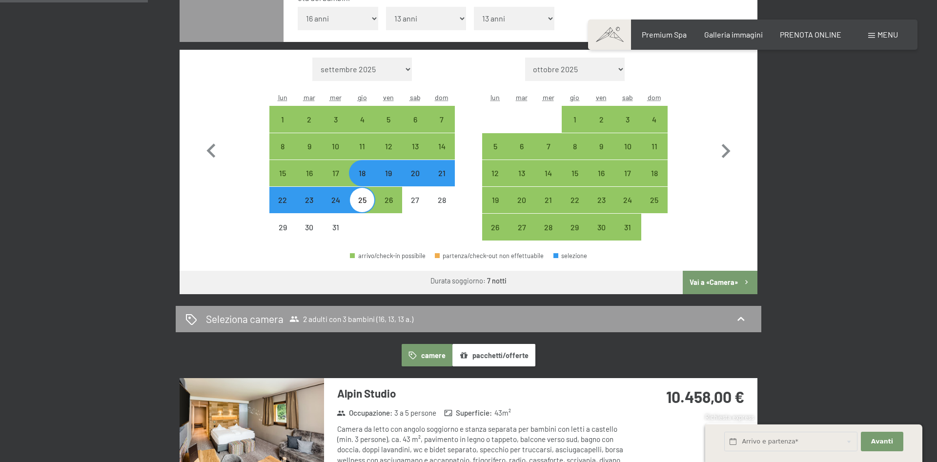
click at [367, 180] on div "18" at bounding box center [362, 181] width 24 height 24
select select "[DATE]"
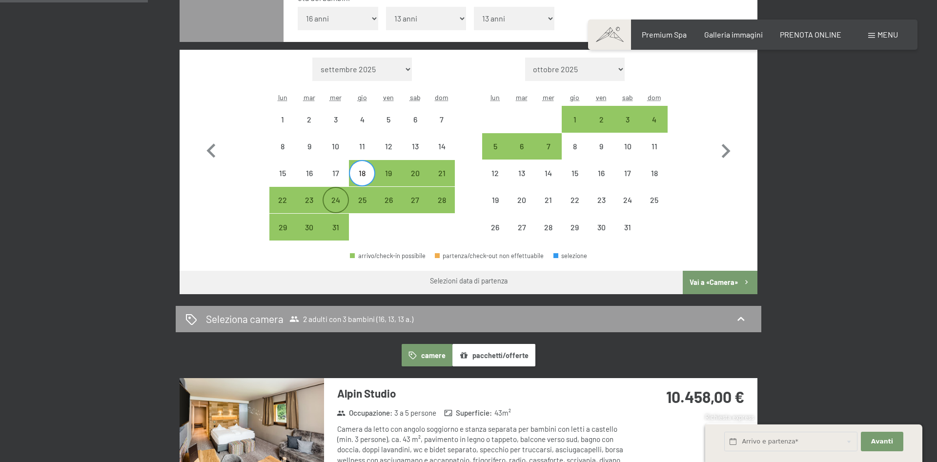
click at [346, 206] on div "24" at bounding box center [335, 208] width 24 height 24
select select "[DATE]"
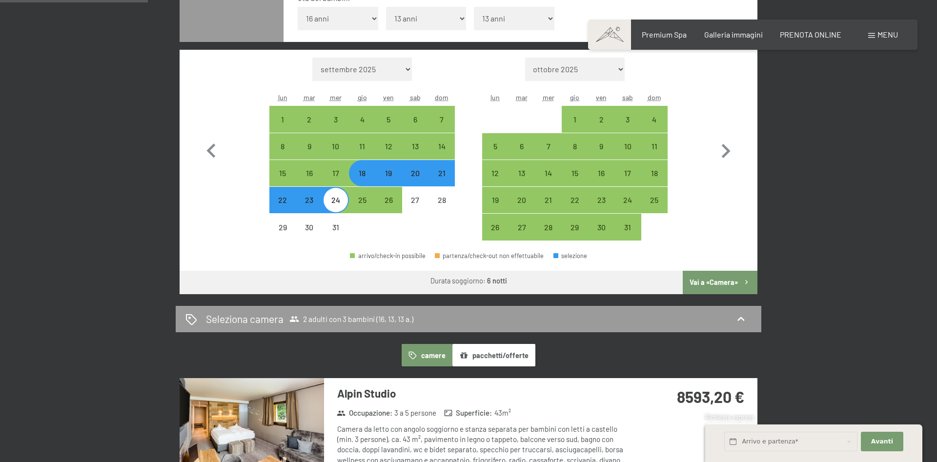
click at [365, 171] on div "18" at bounding box center [362, 181] width 24 height 24
select select "[DATE]"
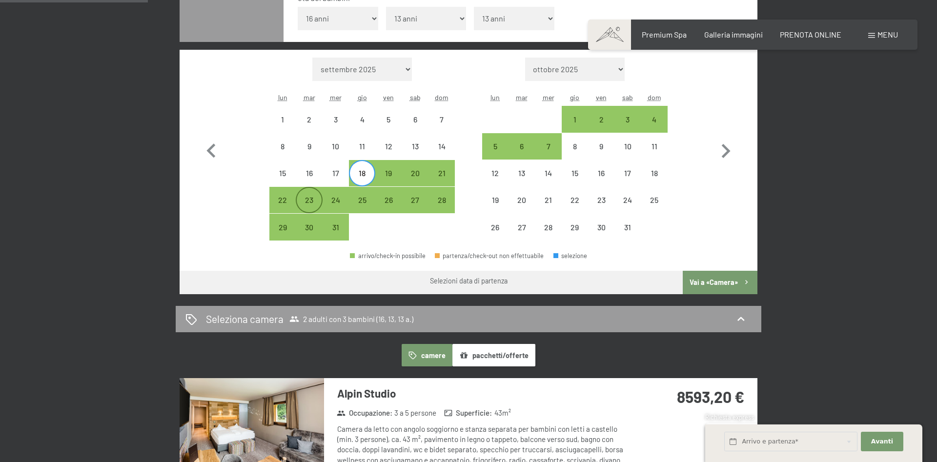
click at [309, 211] on div "23" at bounding box center [309, 208] width 24 height 24
select select "[DATE]"
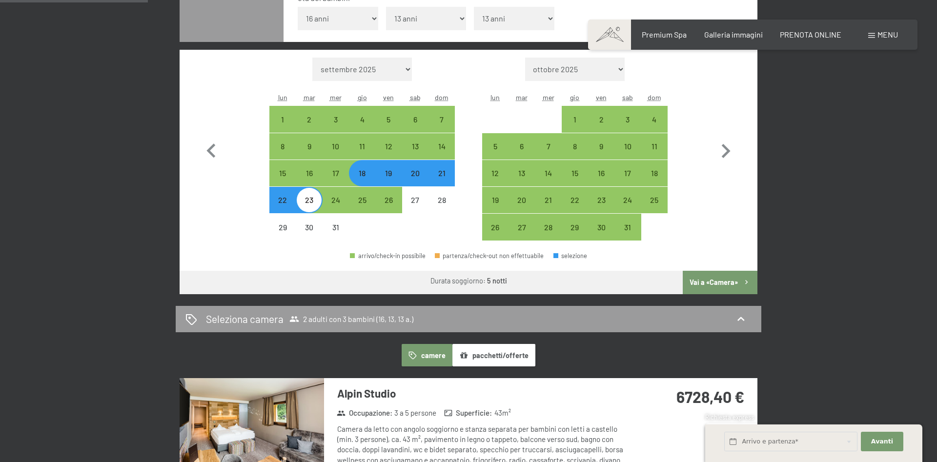
click at [436, 176] on div "21" at bounding box center [441, 181] width 24 height 24
select select "[DATE]"
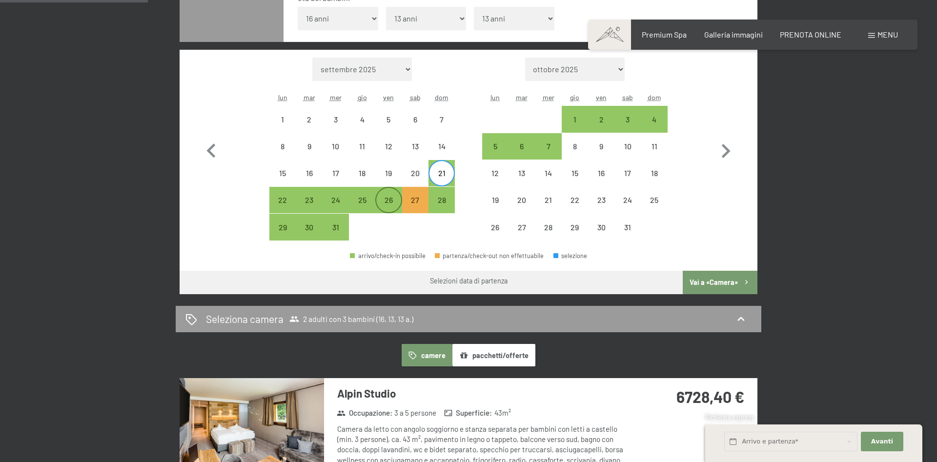
click at [398, 200] on div "26" at bounding box center [388, 208] width 24 height 24
select select "[DATE]"
